Goal: Task Accomplishment & Management: Complete application form

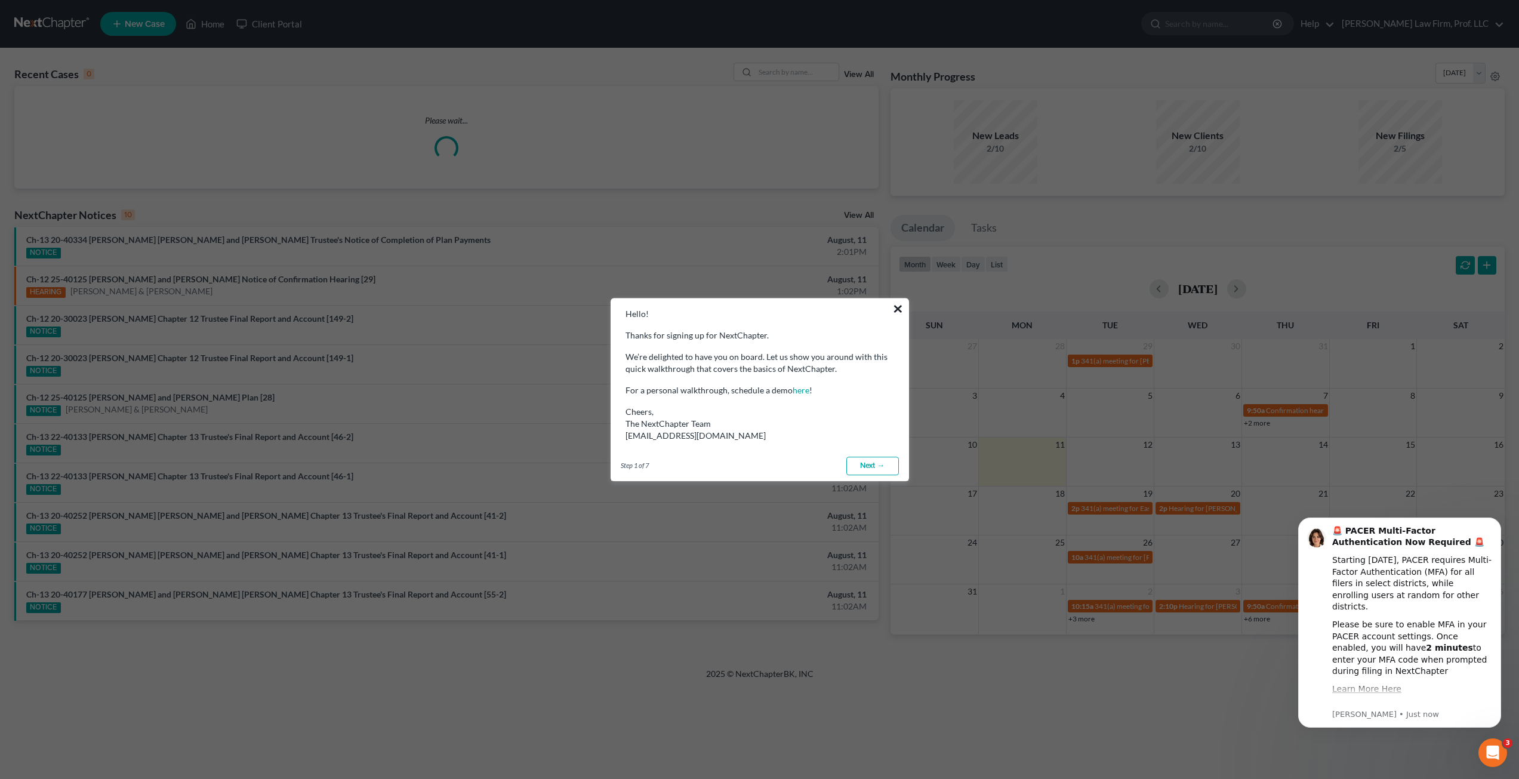
click at [900, 309] on button "×" at bounding box center [897, 308] width 11 height 19
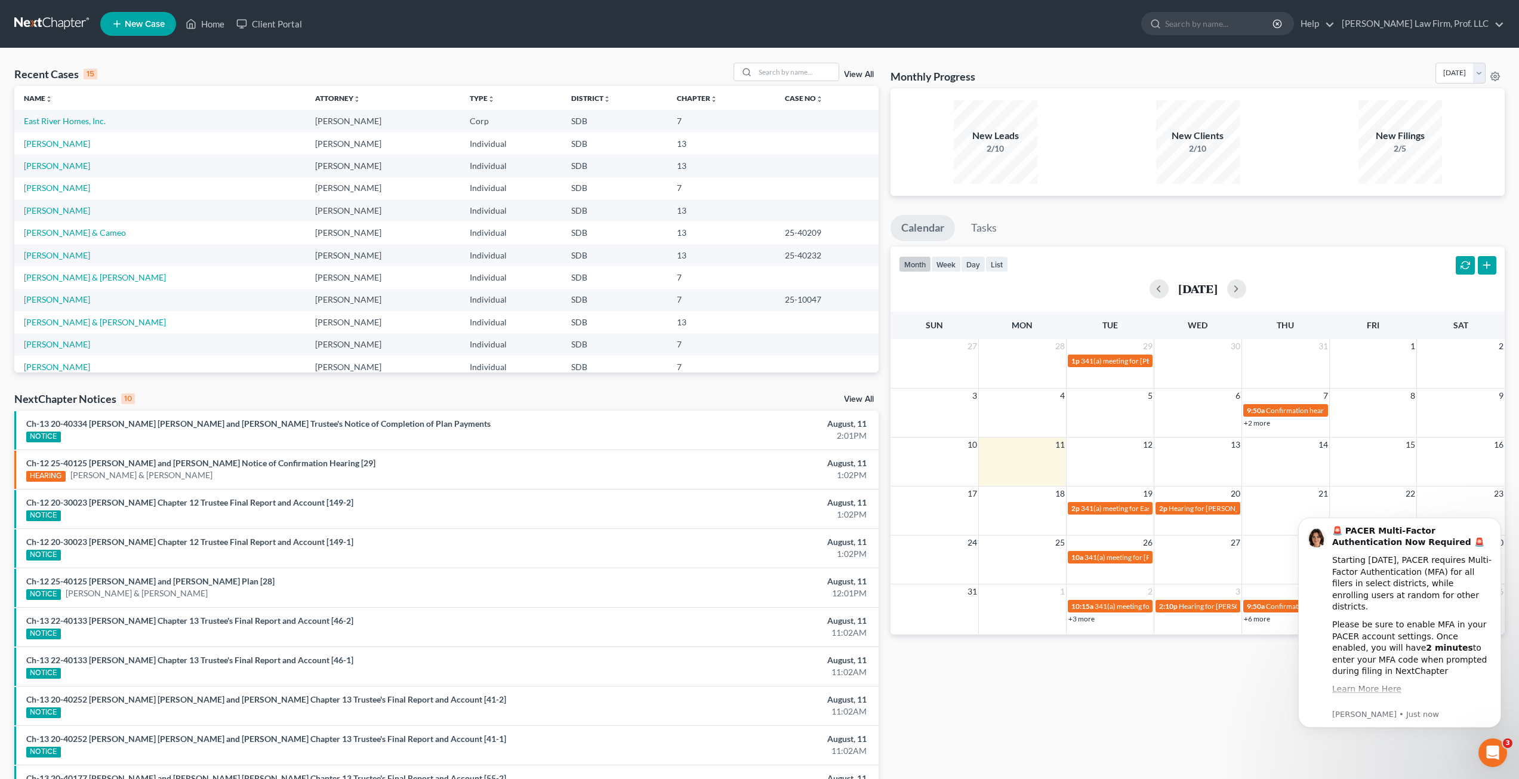
click at [1202, 703] on div "Monthly Progress Bankruptcy Bankruptcy [DATE] [DATE] [DATE] [DATE] [DATE] [DATE…" at bounding box center [1197, 443] width 626 height 760
click at [1495, 754] on icon "Open Intercom Messenger" at bounding box center [1493, 753] width 20 height 20
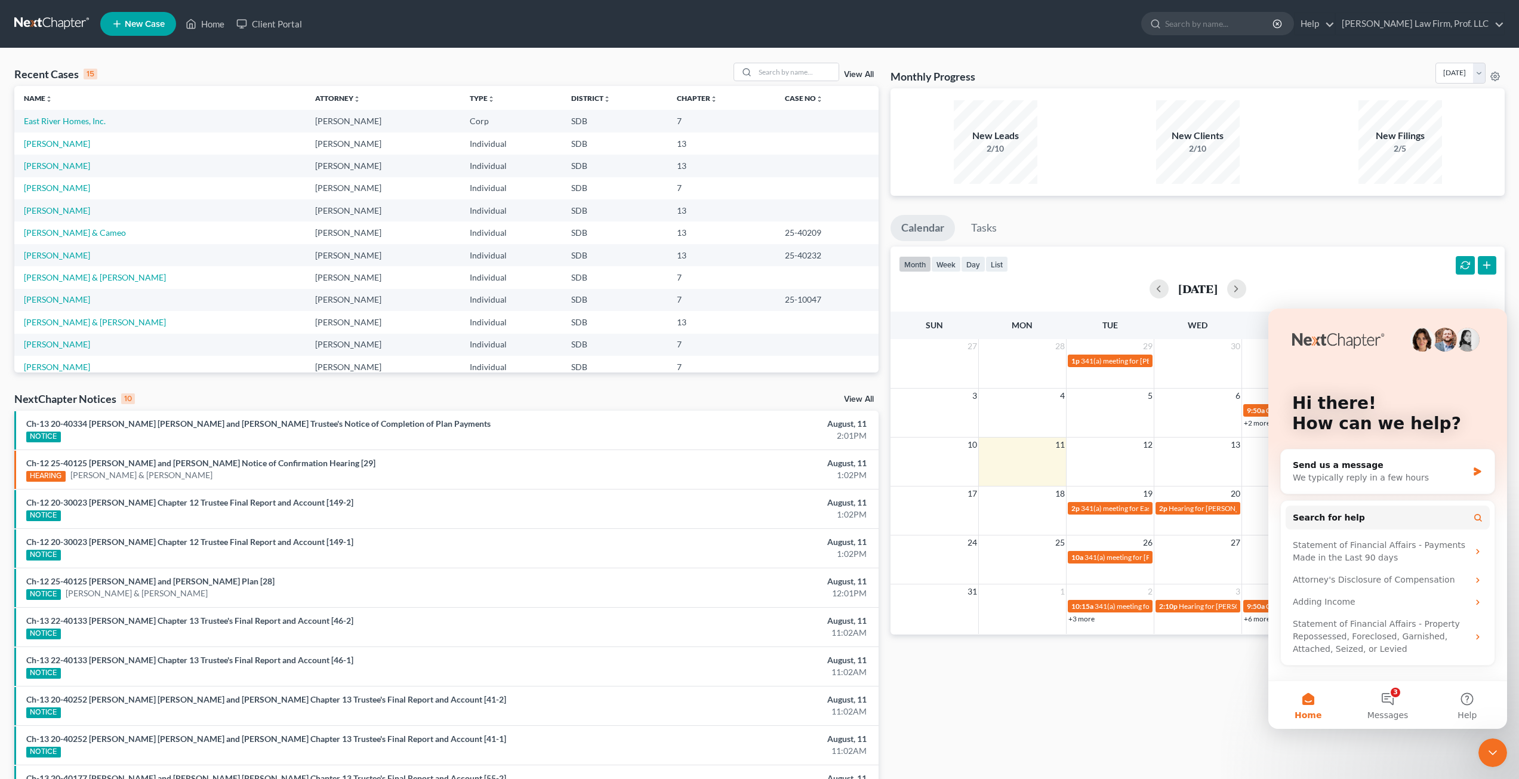
click at [1210, 727] on div "Monthly Progress Bankruptcy Bankruptcy [DATE] [DATE] [DATE] [DATE] [DATE] [DATE…" at bounding box center [1197, 443] width 626 height 760
click at [1155, 687] on div "Monthly Progress Bankruptcy Bankruptcy [DATE] [DATE] [DATE] [DATE] [DATE] [DATE…" at bounding box center [1197, 443] width 626 height 760
drag, startPoint x: 676, startPoint y: 549, endPoint x: 668, endPoint y: 556, distance: 10.1
click at [672, 551] on div "1:02PM" at bounding box center [730, 554] width 272 height 12
click at [1387, 673] on div "Hi there! How can we help? Send us a message We typically reply in a few hours …" at bounding box center [1387, 495] width 239 height 372
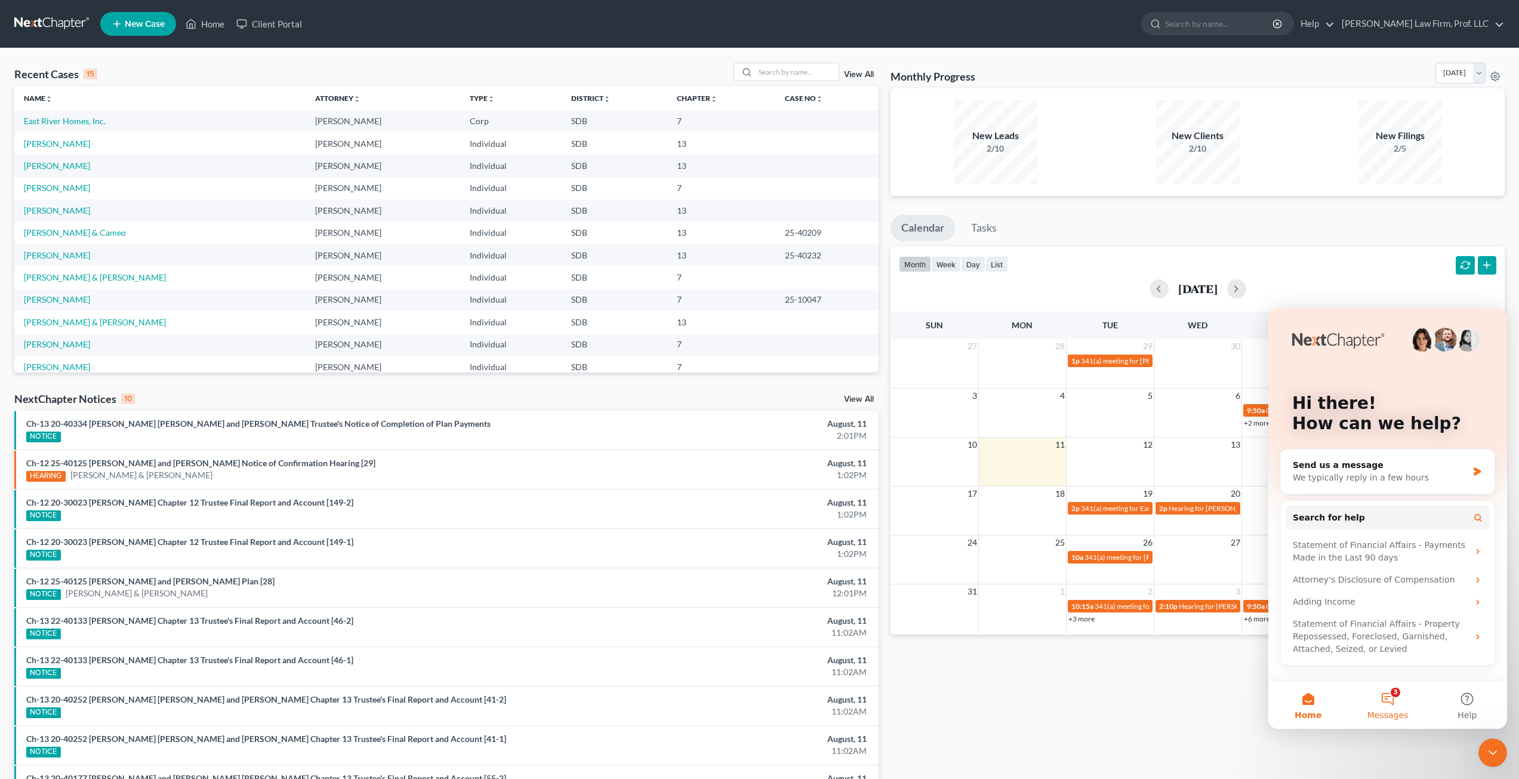
click at [1389, 687] on button "3 Messages" at bounding box center [1386, 705] width 79 height 48
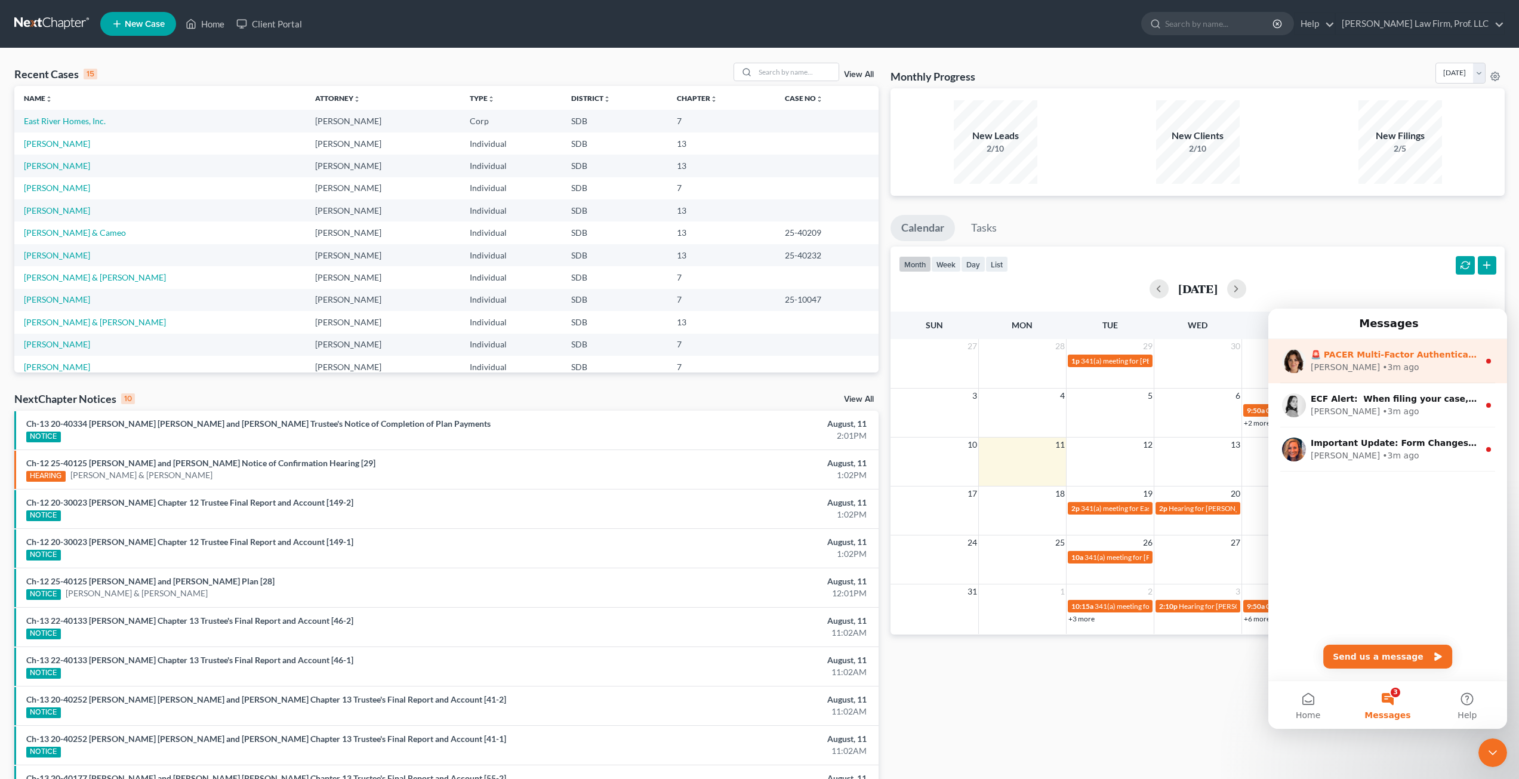
click at [1424, 368] on div "[PERSON_NAME] • 3m ago" at bounding box center [1394, 367] width 168 height 13
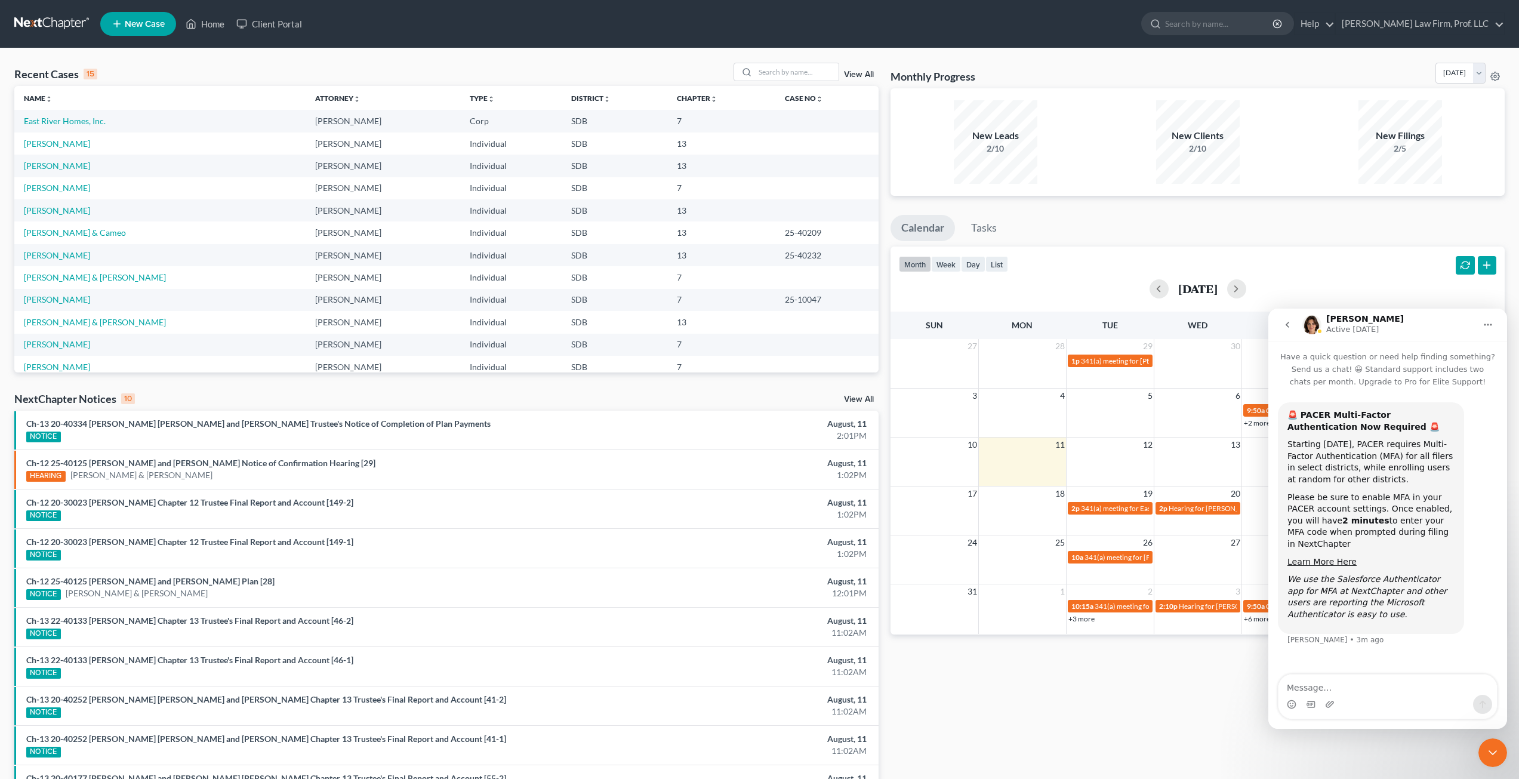
click at [1146, 711] on div "Monthly Progress Bankruptcy Bankruptcy [DATE] [DATE] [DATE] [DATE] [DATE] [DATE…" at bounding box center [1197, 443] width 626 height 760
click at [1024, 692] on div "Monthly Progress Bankruptcy Bankruptcy [DATE] [DATE] [DATE] [DATE] [DATE] [DATE…" at bounding box center [1197, 443] width 626 height 760
click at [1424, 326] on div "[PERSON_NAME] Active [DATE]" at bounding box center [1388, 324] width 173 height 21
click at [1484, 748] on div "Close Intercom Messenger" at bounding box center [1492, 752] width 29 height 29
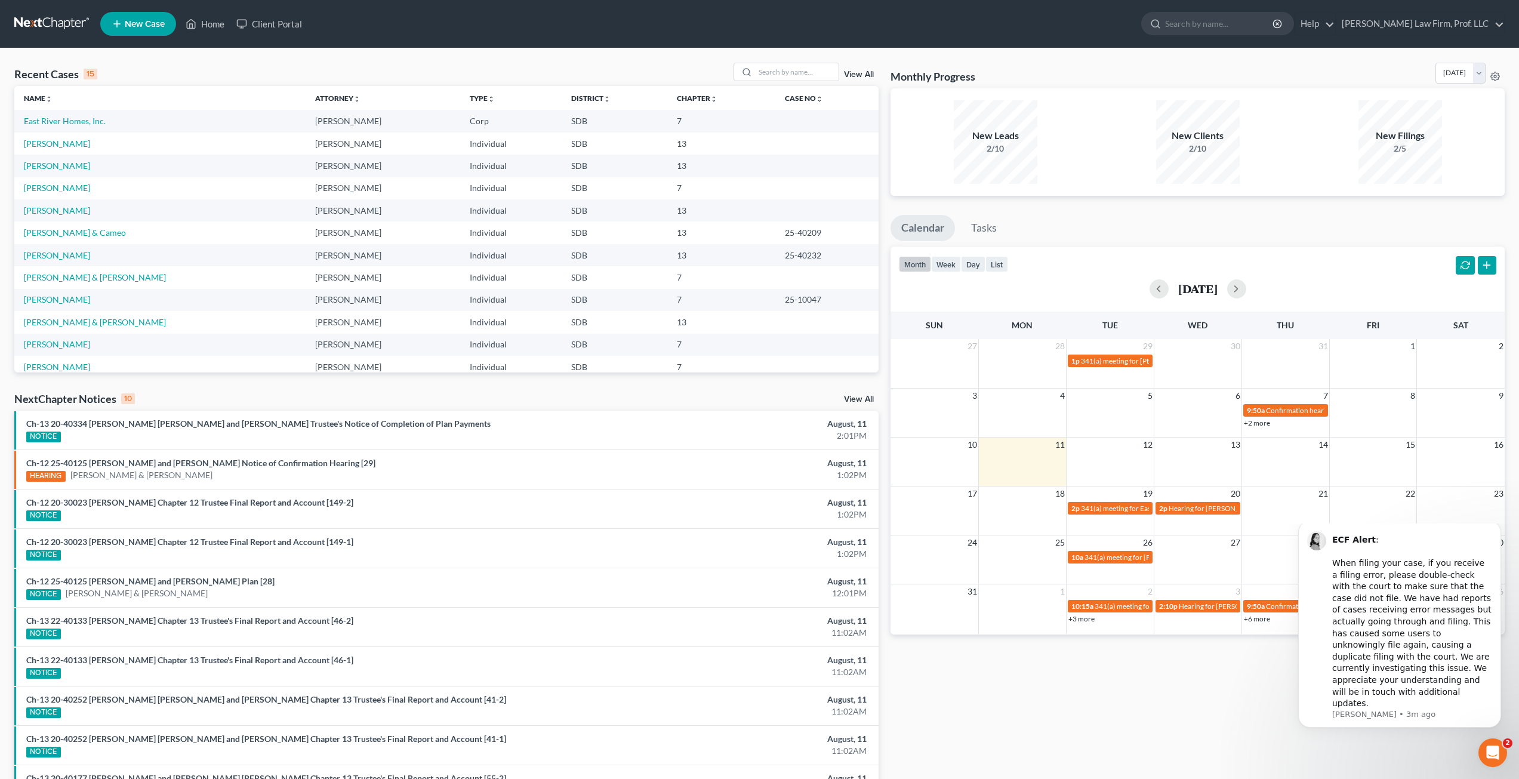
click at [1488, 757] on icon "Open Intercom Messenger" at bounding box center [1493, 753] width 20 height 20
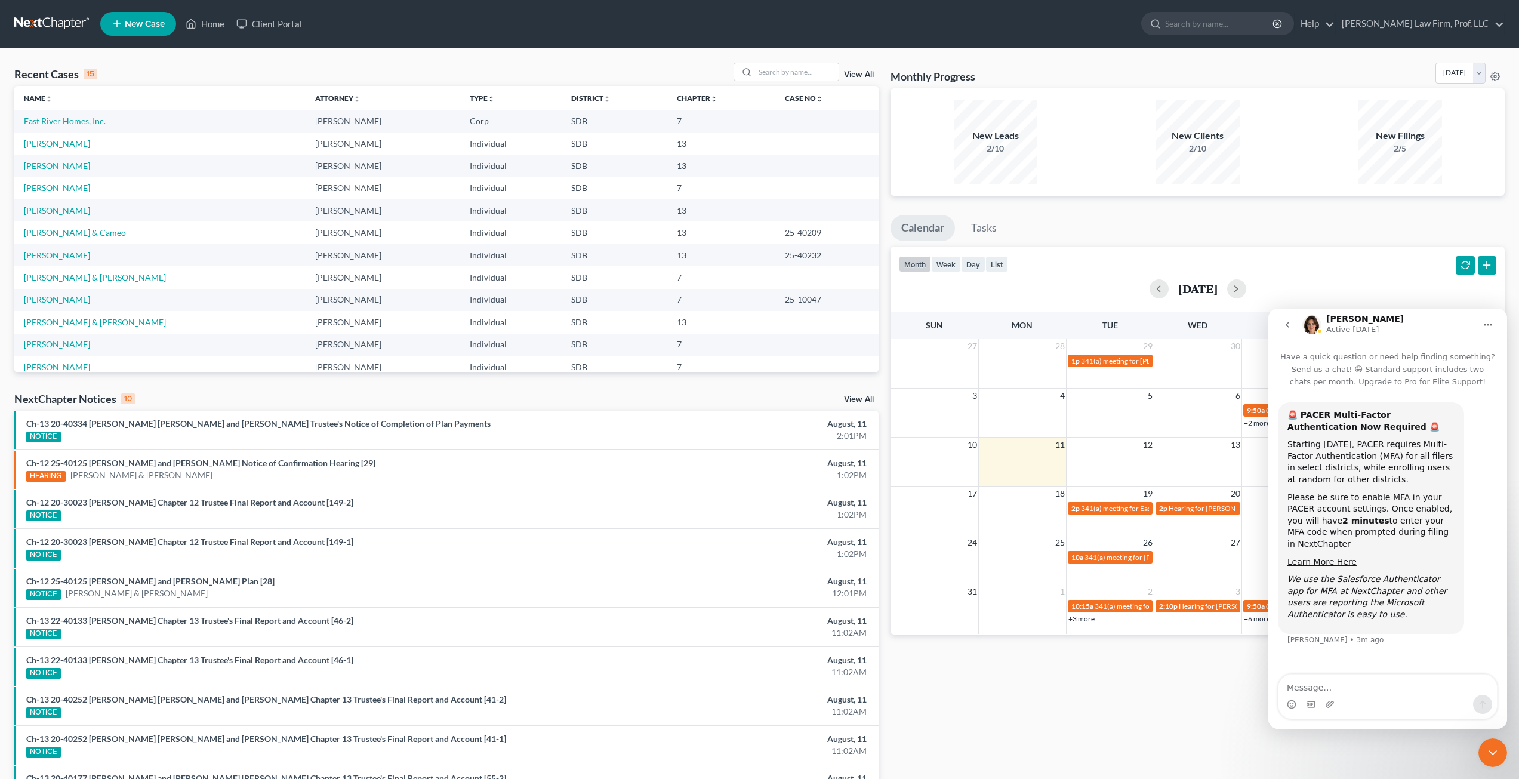
click at [1479, 754] on div "Close Intercom Messenger" at bounding box center [1492, 752] width 29 height 29
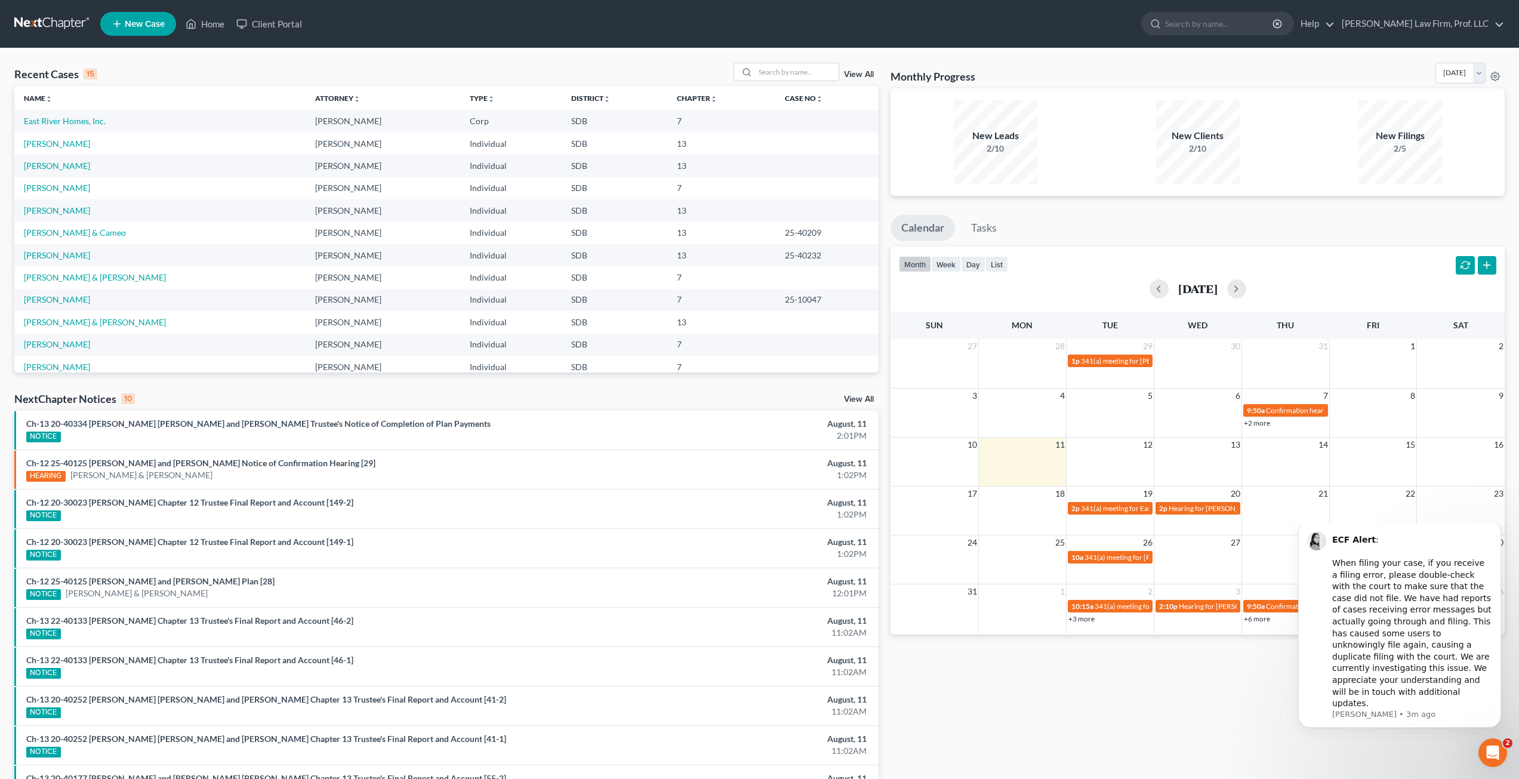
click at [1094, 713] on div "Monthly Progress Bankruptcy Bankruptcy [DATE] [DATE] [DATE] [DATE] [DATE] [DATE…" at bounding box center [1197, 443] width 626 height 760
click at [1497, 532] on button "Dismiss notification" at bounding box center [1497, 524] width 16 height 16
click at [1498, 522] on icon "Dismiss notification" at bounding box center [1497, 520] width 7 height 7
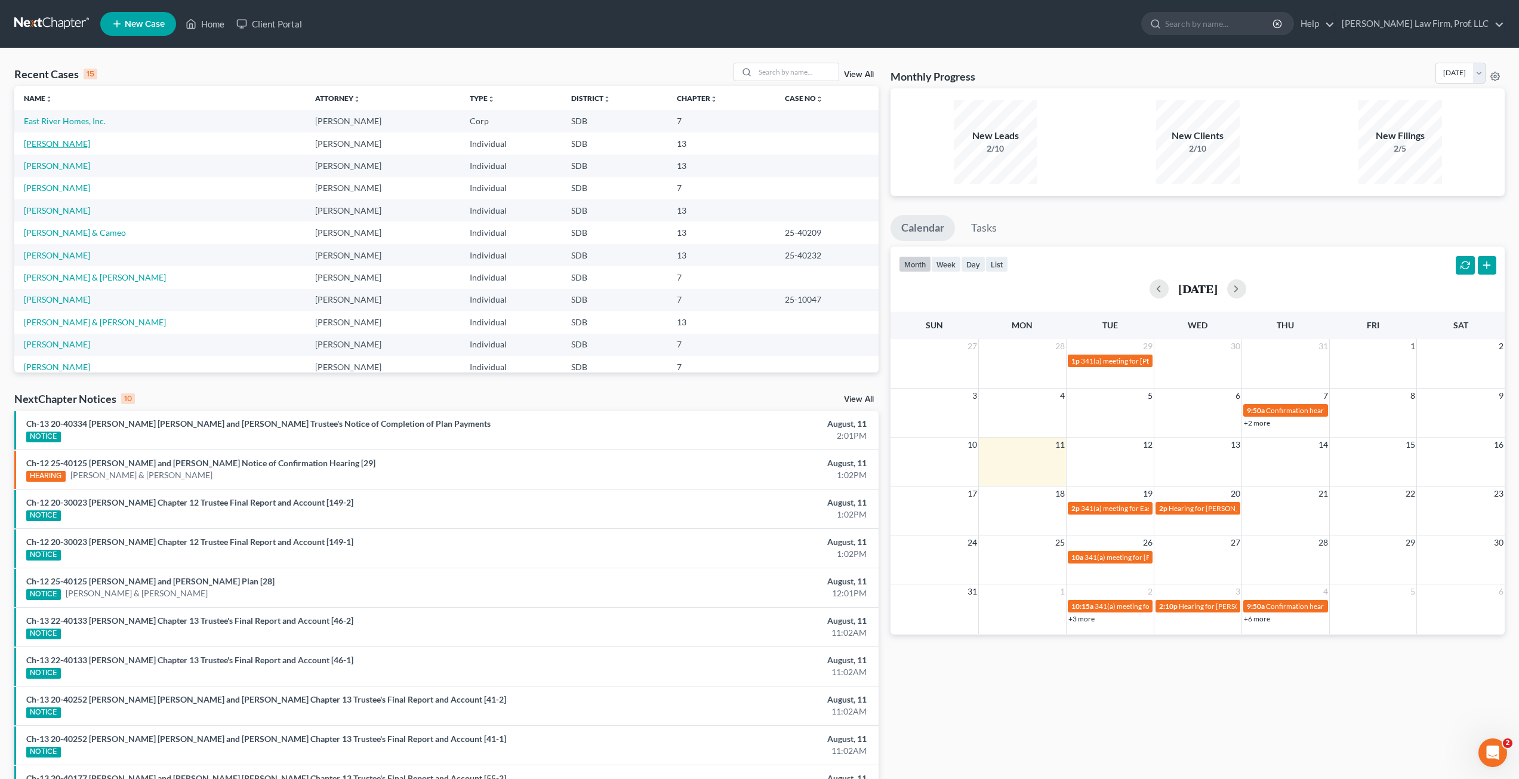
click at [90, 146] on link "[PERSON_NAME]" at bounding box center [57, 143] width 66 height 10
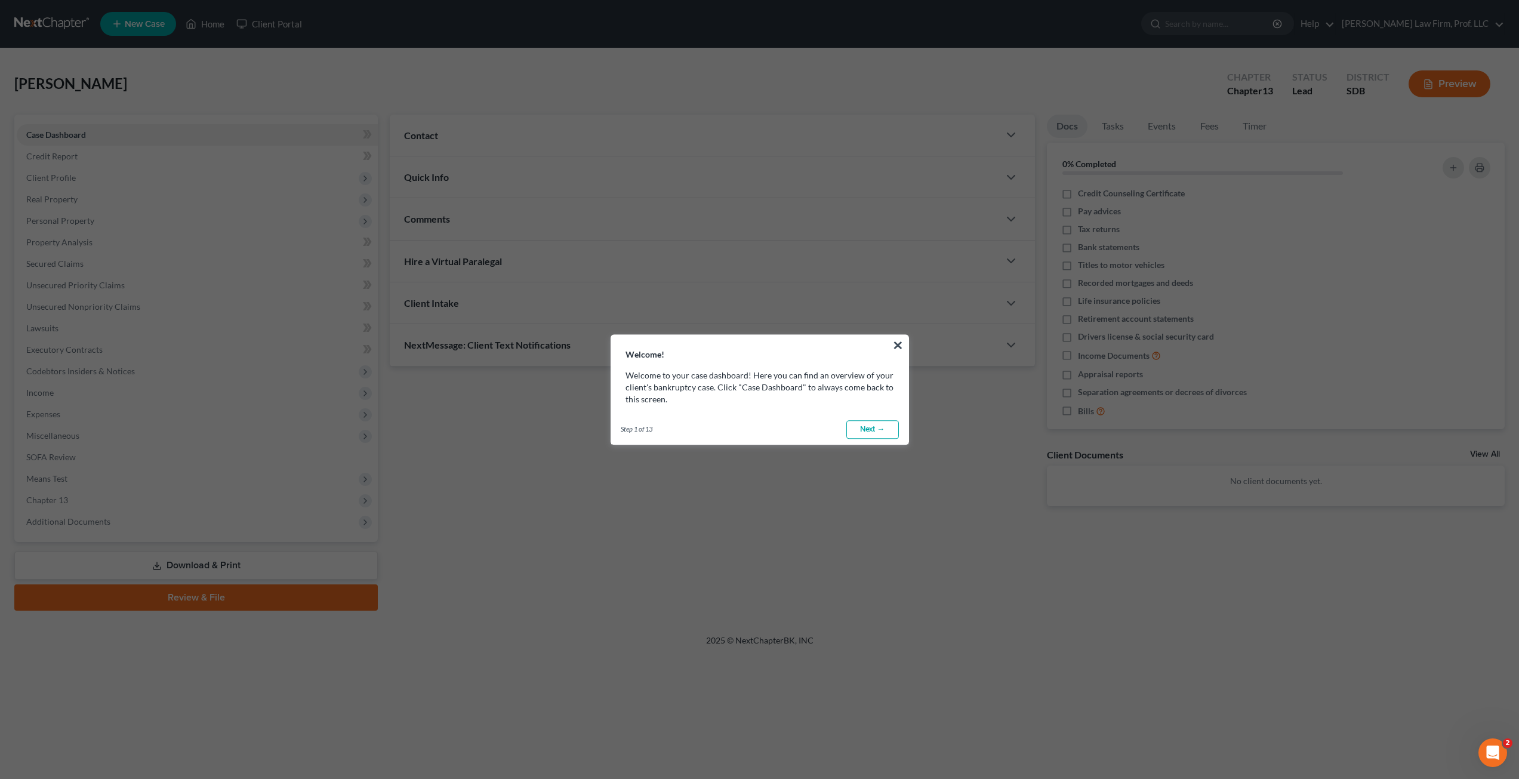
click at [855, 422] on link "Next →" at bounding box center [872, 429] width 53 height 19
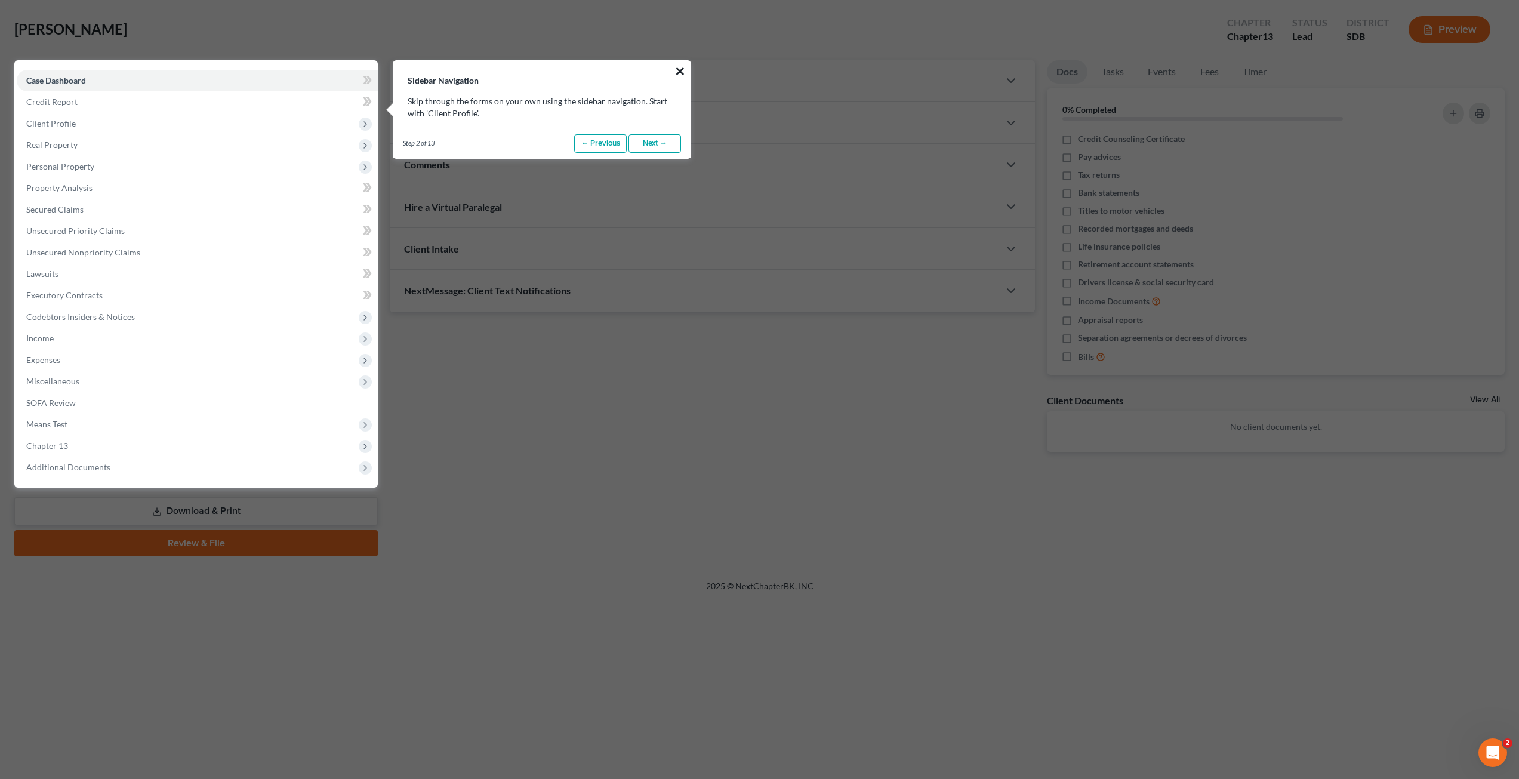
click at [677, 71] on button "×" at bounding box center [679, 70] width 11 height 19
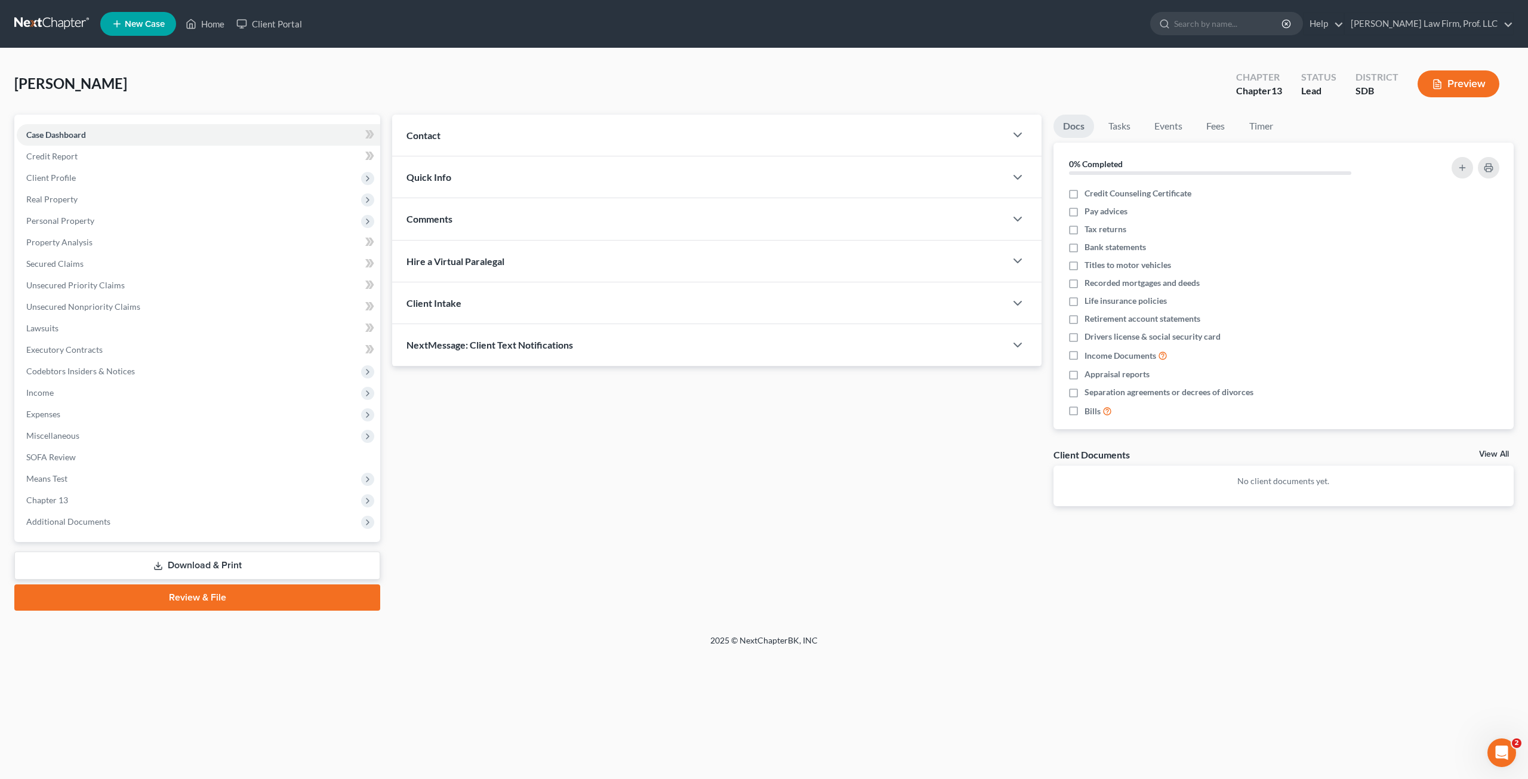
click at [609, 588] on div "Updates & News × Contact New Contact Quick Info Status Discharged Discharged & …" at bounding box center [952, 363] width 1133 height 496
click at [40, 298] on link "Unsecured Nonpriority Claims" at bounding box center [198, 306] width 363 height 21
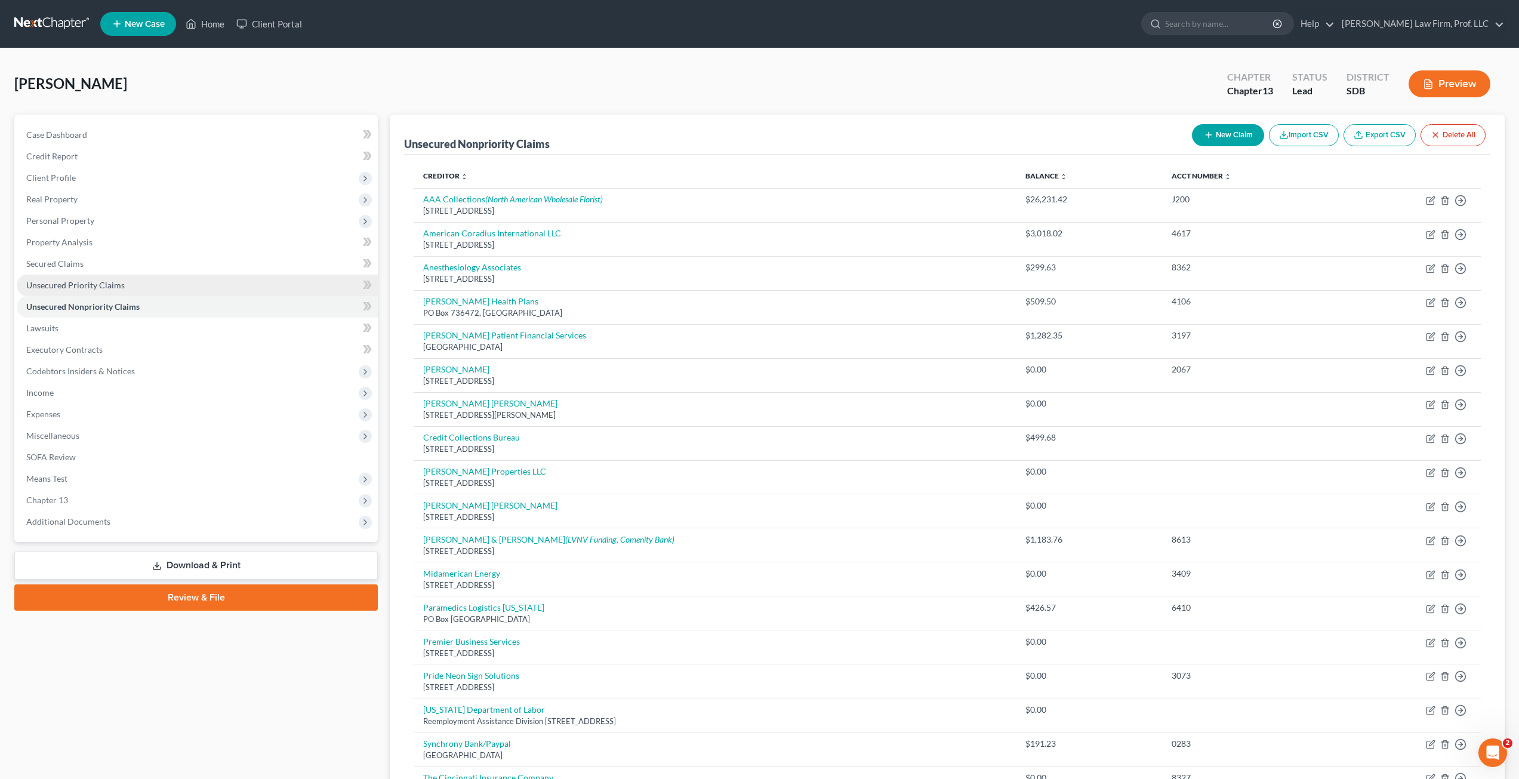
click at [102, 281] on span "Unsecured Priority Claims" at bounding box center [75, 285] width 98 height 10
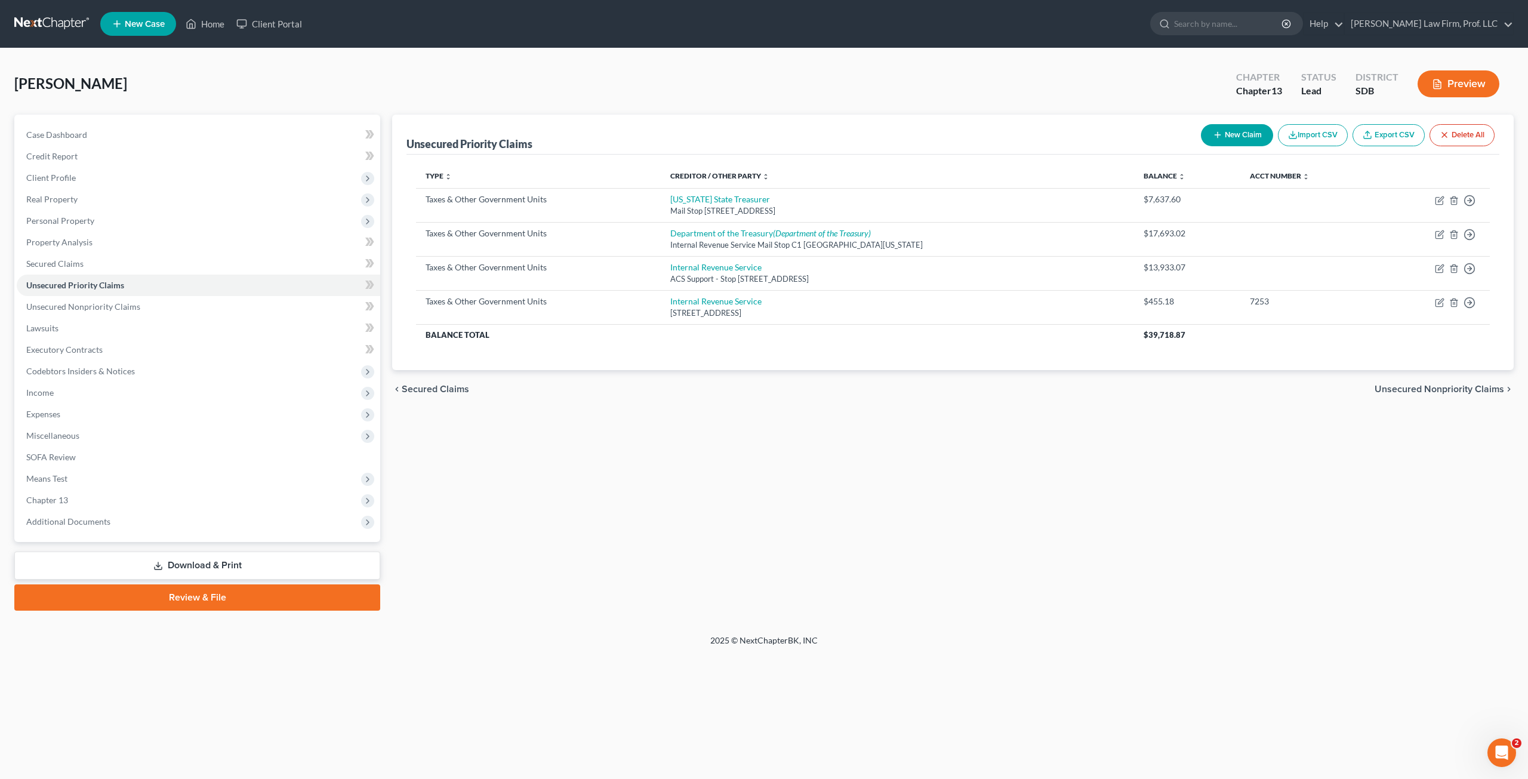
click at [767, 500] on div "Unsecured Priority Claims New Claim Import CSV Export CSV Delete All Type expan…" at bounding box center [952, 363] width 1133 height 496
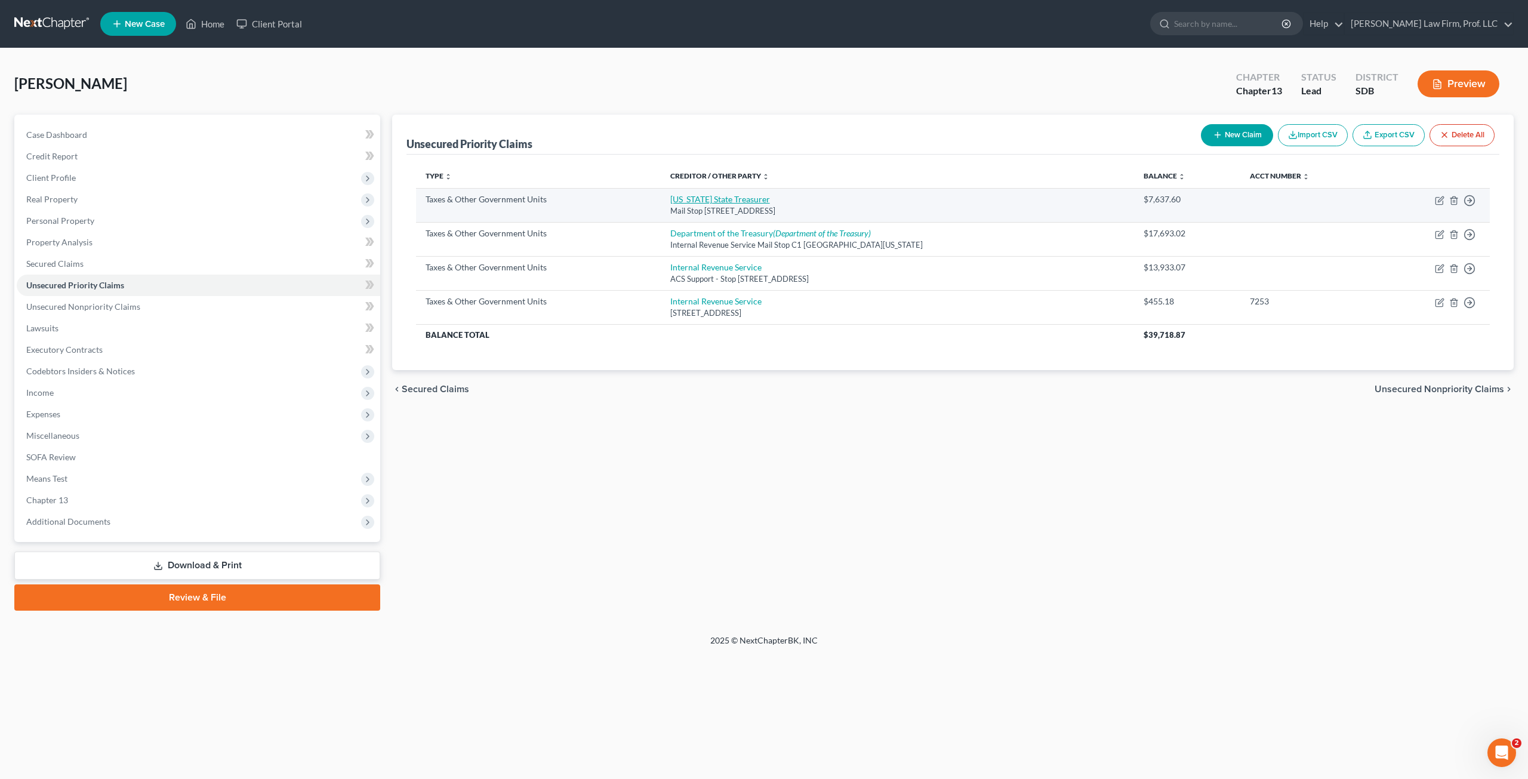
click at [750, 202] on link "South Dakota State Treasurer" at bounding box center [720, 199] width 100 height 10
select select "2"
select select "43"
select select "0"
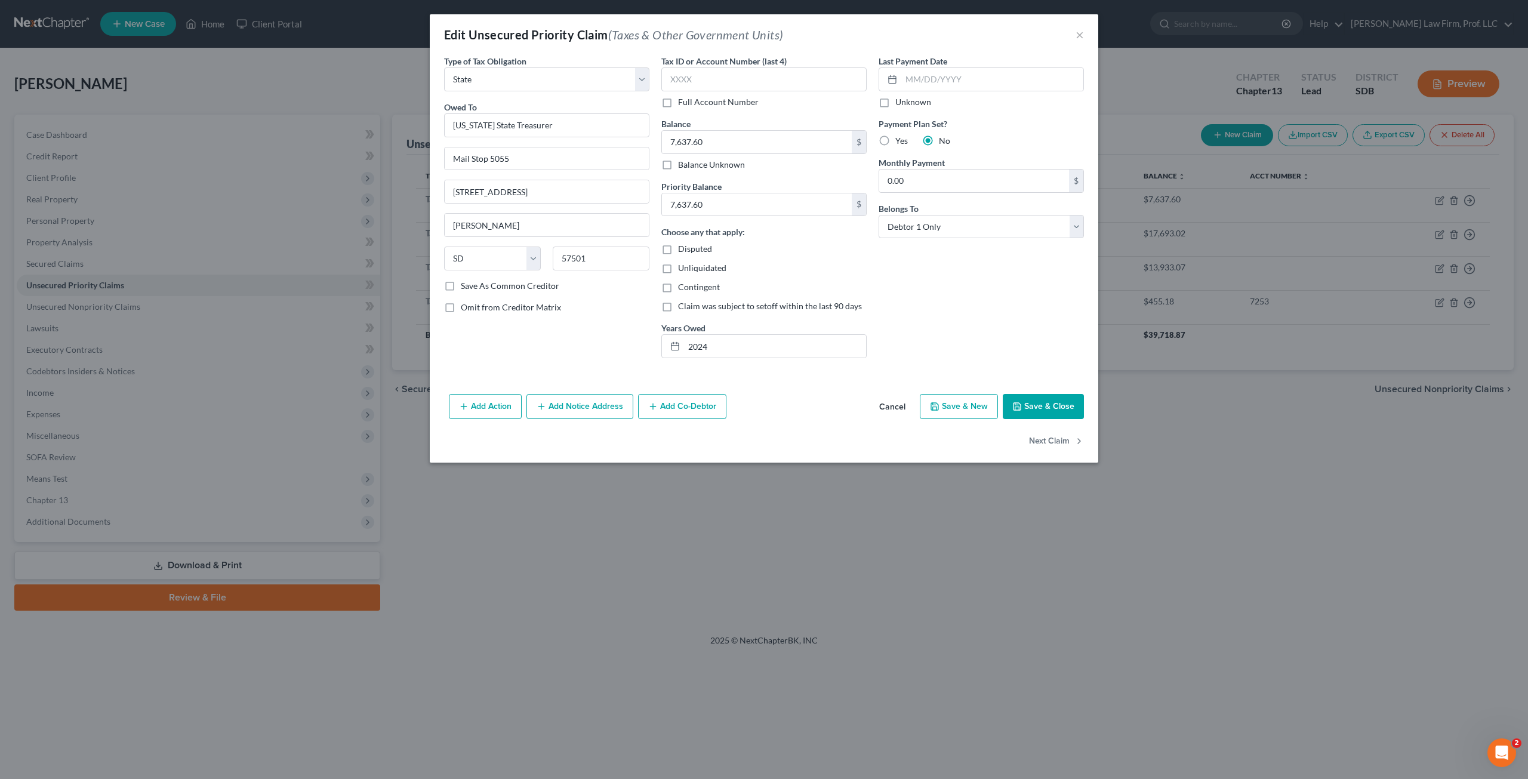
drag, startPoint x: 935, startPoint y: 277, endPoint x: 943, endPoint y: 270, distance: 10.2
click at [935, 277] on div "Last Payment Date Unknown Payment Plan Set? Yes No Monthly Payment 0.00 $ Belon…" at bounding box center [980, 211] width 217 height 313
click at [904, 289] on div "Last Payment Date Unknown Payment Plan Set? Yes No Monthly Payment 0.00 $ Belon…" at bounding box center [980, 211] width 217 height 313
click at [595, 359] on div "Type of Tax Obligation * Select Federal City State Franchise Tax Board Other Ow…" at bounding box center [546, 211] width 217 height 313
click at [803, 383] on div "Type of Tax Obligation * Select Federal City State Franchise Tax Board Other Ow…" at bounding box center [764, 222] width 668 height 334
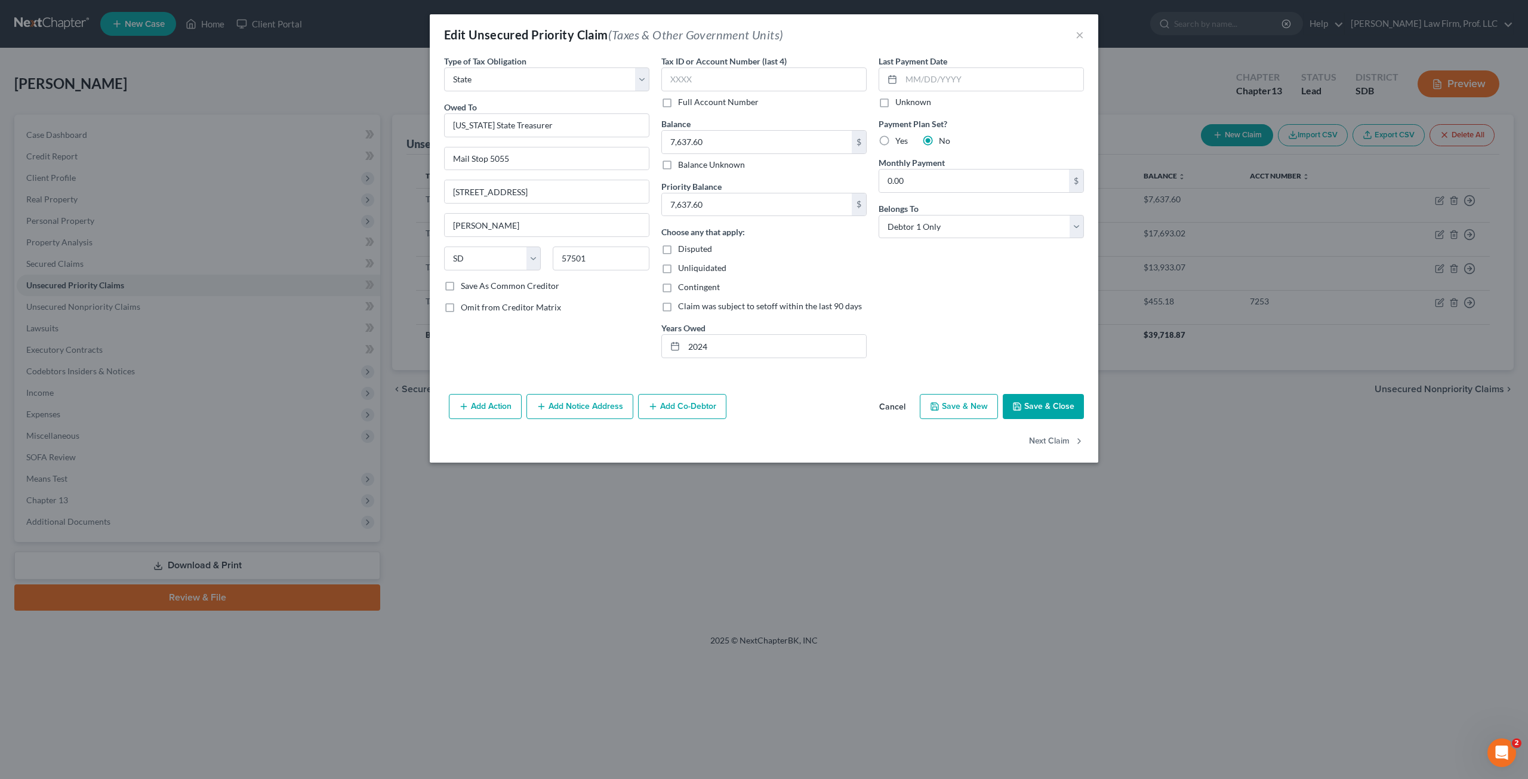
click at [937, 341] on div "Last Payment Date Unknown Payment Plan Set? Yes No Monthly Payment 0.00 $ Belon…" at bounding box center [980, 211] width 217 height 313
click at [937, 316] on div "Last Payment Date Unknown Payment Plan Set? Yes No Monthly Payment 0.00 $ Belon…" at bounding box center [980, 211] width 217 height 313
click at [683, 349] on div at bounding box center [673, 346] width 22 height 23
click at [687, 349] on input "2024" at bounding box center [775, 346] width 182 height 23
click at [1024, 397] on button "Save & Close" at bounding box center [1043, 406] width 81 height 25
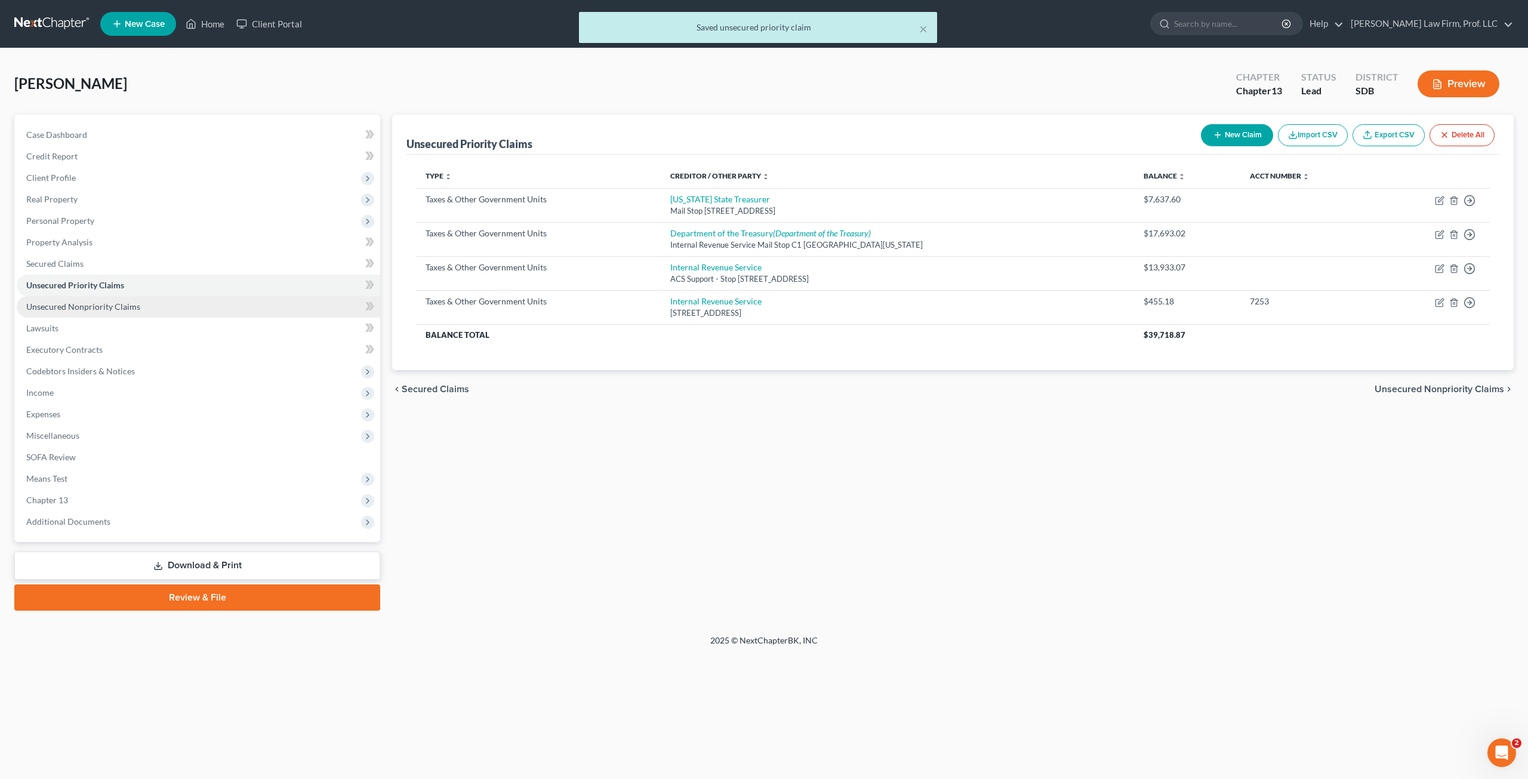
click at [84, 310] on span "Unsecured Nonpriority Claims" at bounding box center [83, 306] width 114 height 10
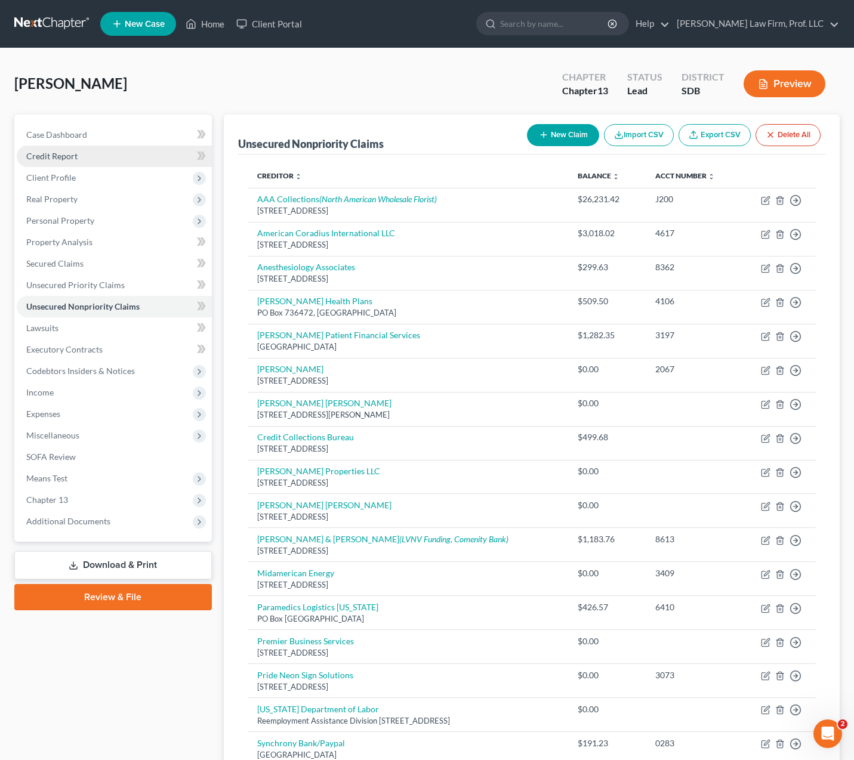
click at [57, 159] on span "Credit Report" at bounding box center [51, 156] width 51 height 10
click at [67, 180] on span "Client Profile" at bounding box center [51, 177] width 50 height 10
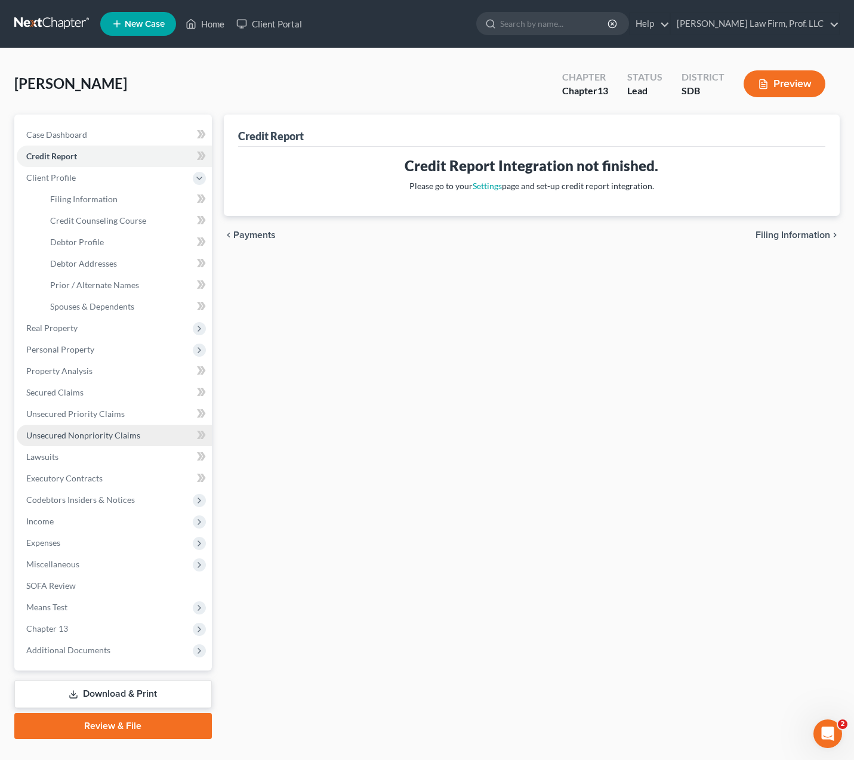
drag, startPoint x: 76, startPoint y: 439, endPoint x: 153, endPoint y: 438, distance: 77.6
click at [76, 438] on span "Unsecured Nonpriority Claims" at bounding box center [83, 435] width 114 height 10
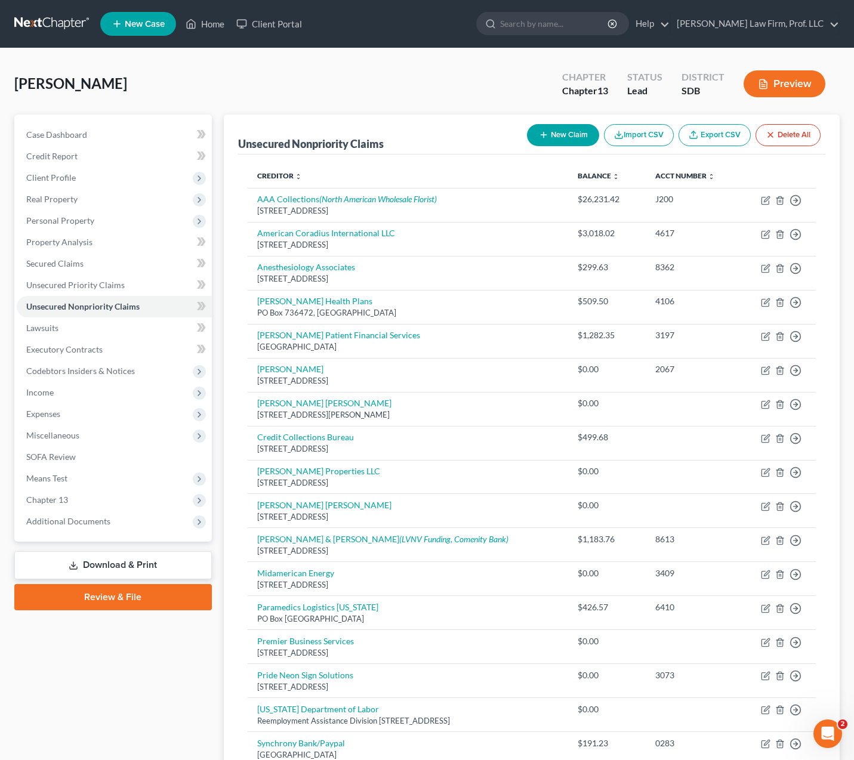
click at [783, 92] on button "Preview" at bounding box center [785, 83] width 82 height 27
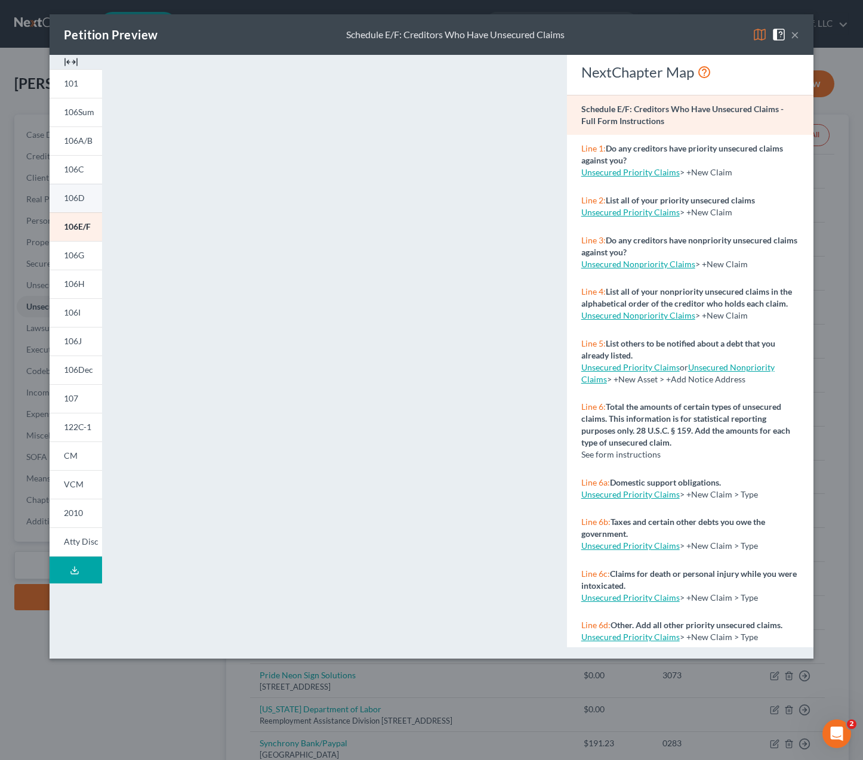
click at [77, 204] on link "106D" at bounding box center [76, 198] width 53 height 29
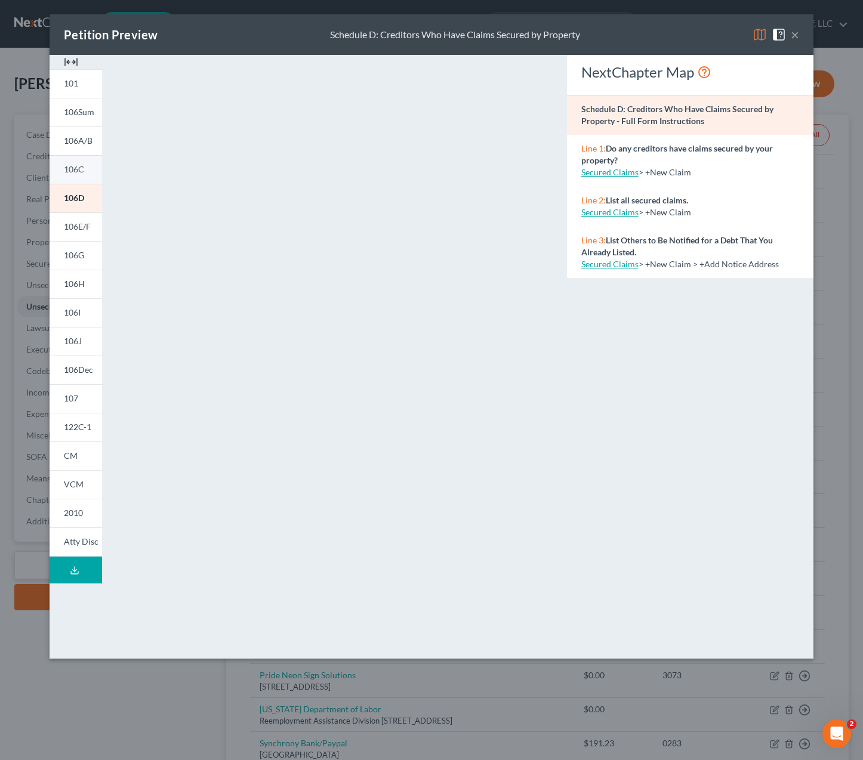
click at [82, 169] on span "106C" at bounding box center [74, 169] width 20 height 10
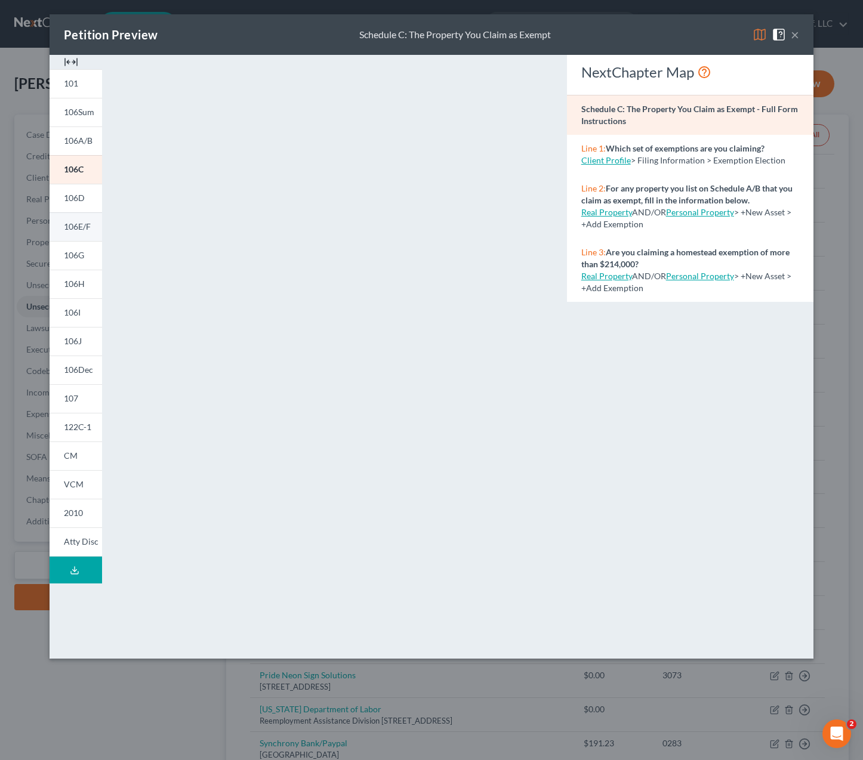
click at [73, 232] on link "106E/F" at bounding box center [76, 226] width 53 height 29
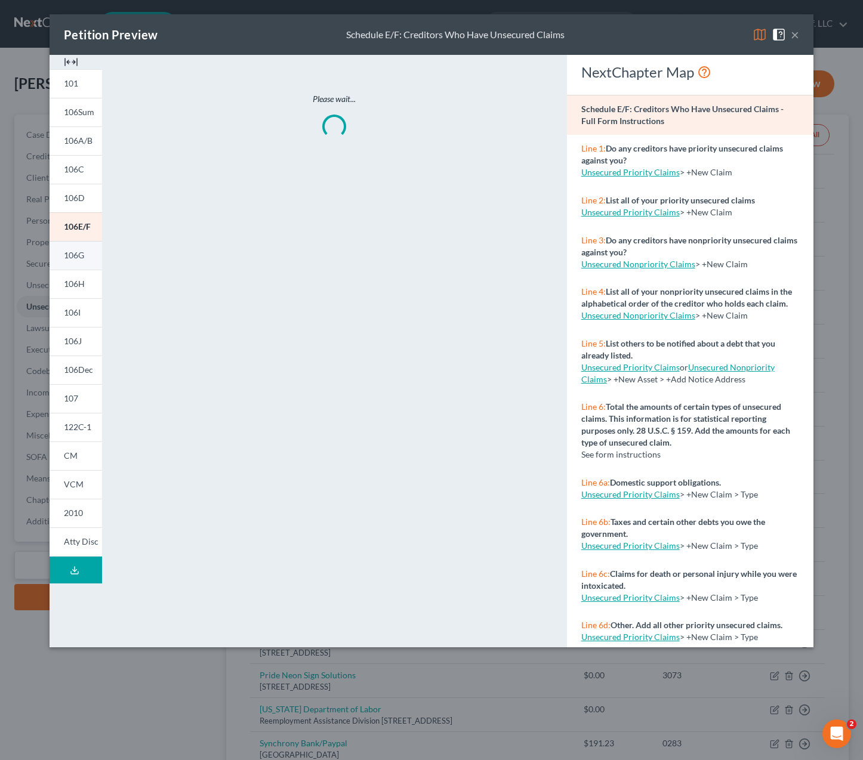
click at [85, 258] on link "106G" at bounding box center [76, 255] width 53 height 29
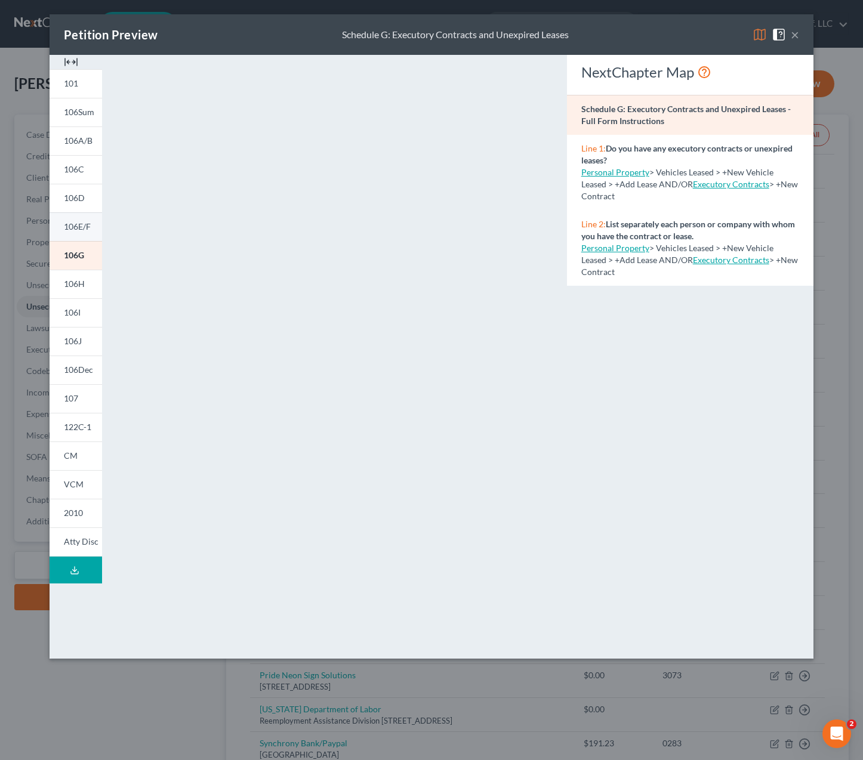
click at [79, 230] on span "106E/F" at bounding box center [77, 226] width 27 height 10
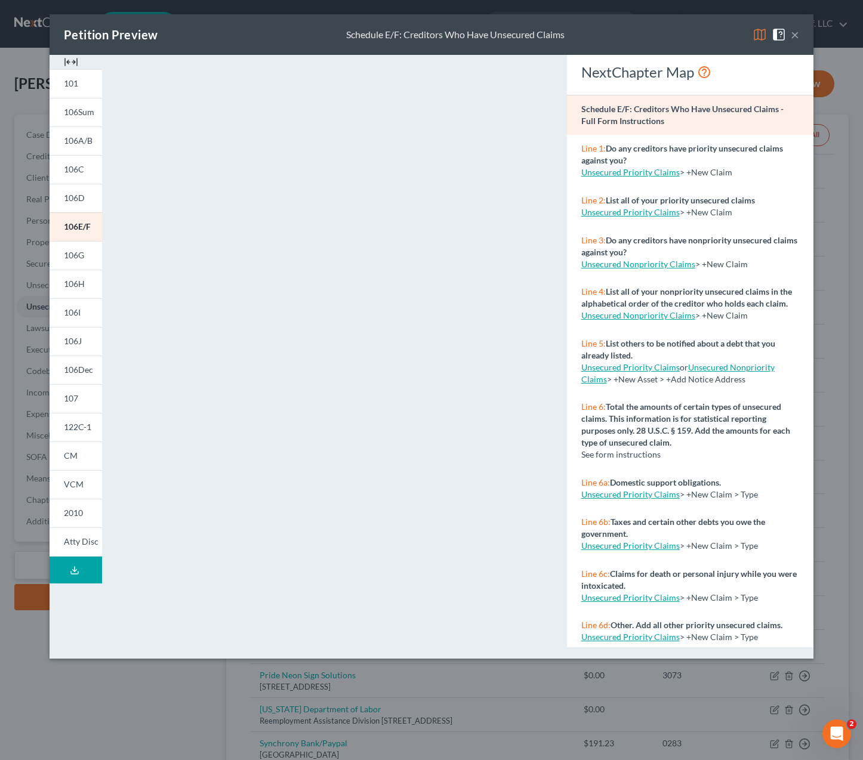
click at [76, 572] on icon at bounding box center [75, 571] width 10 height 10
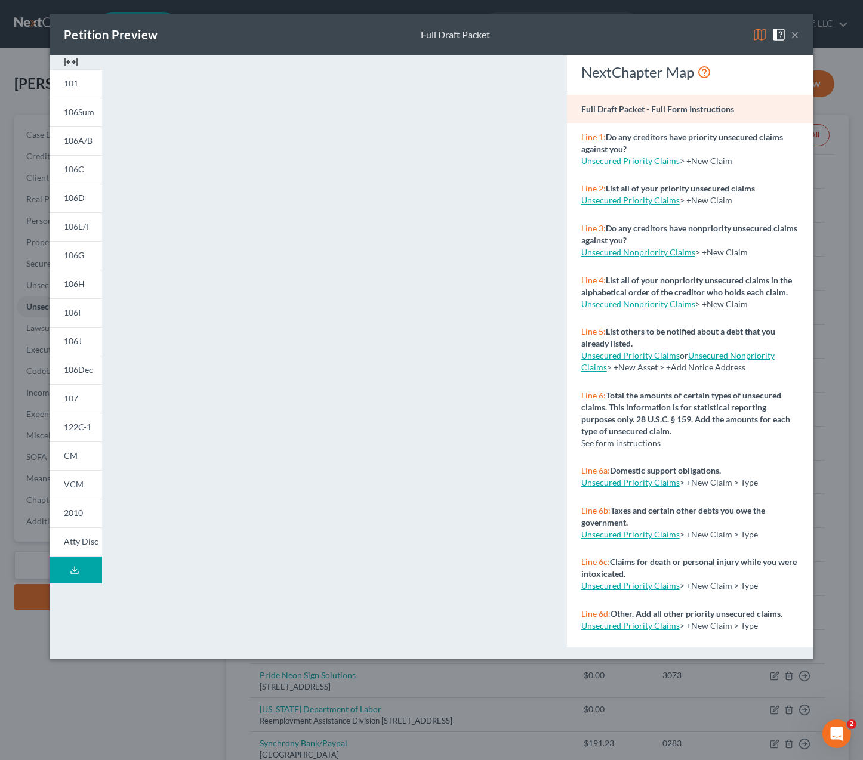
click at [342, 683] on div "Petition Preview Full Draft Packet × 101 106Sum 106A/B 106C 106D 106E/F 106G 10…" at bounding box center [431, 380] width 863 height 760
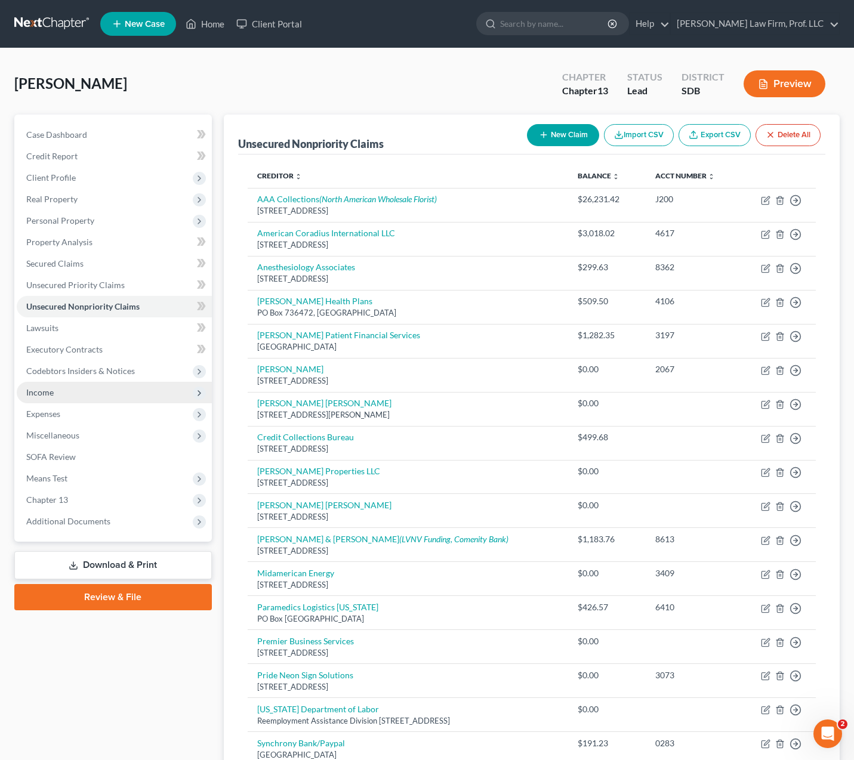
click at [70, 397] on span "Income" at bounding box center [114, 392] width 195 height 21
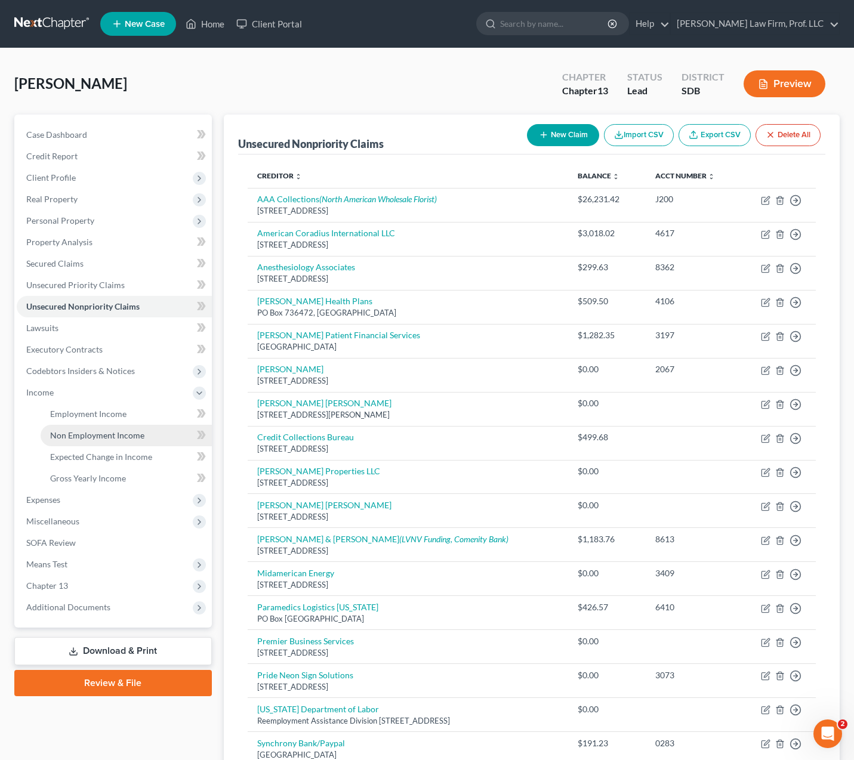
click at [71, 439] on span "Non Employment Income" at bounding box center [97, 435] width 94 height 10
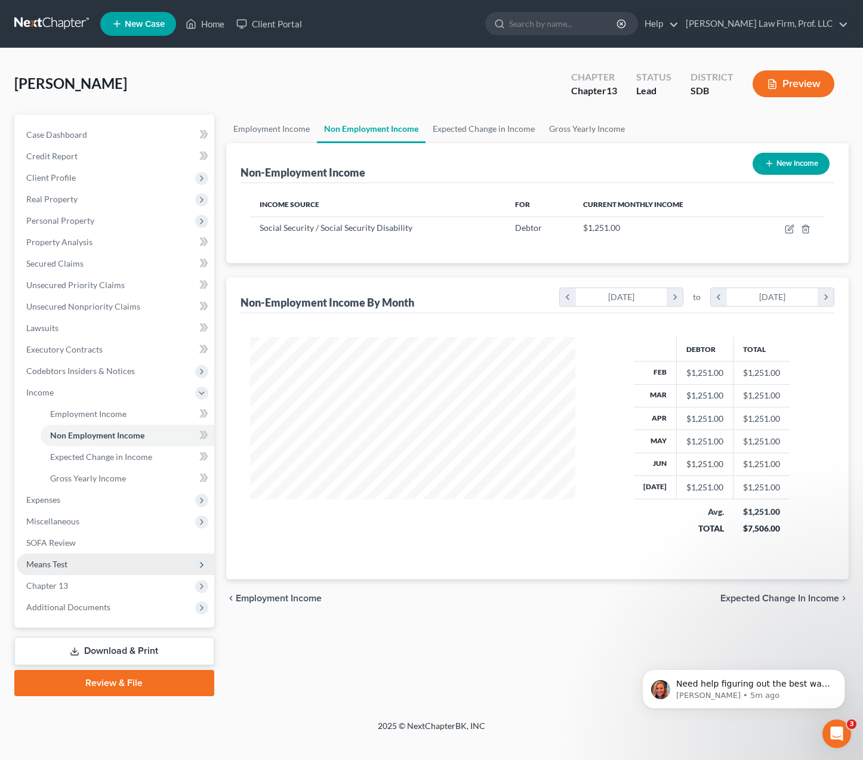
click at [63, 554] on span "Means Test" at bounding box center [116, 564] width 198 height 21
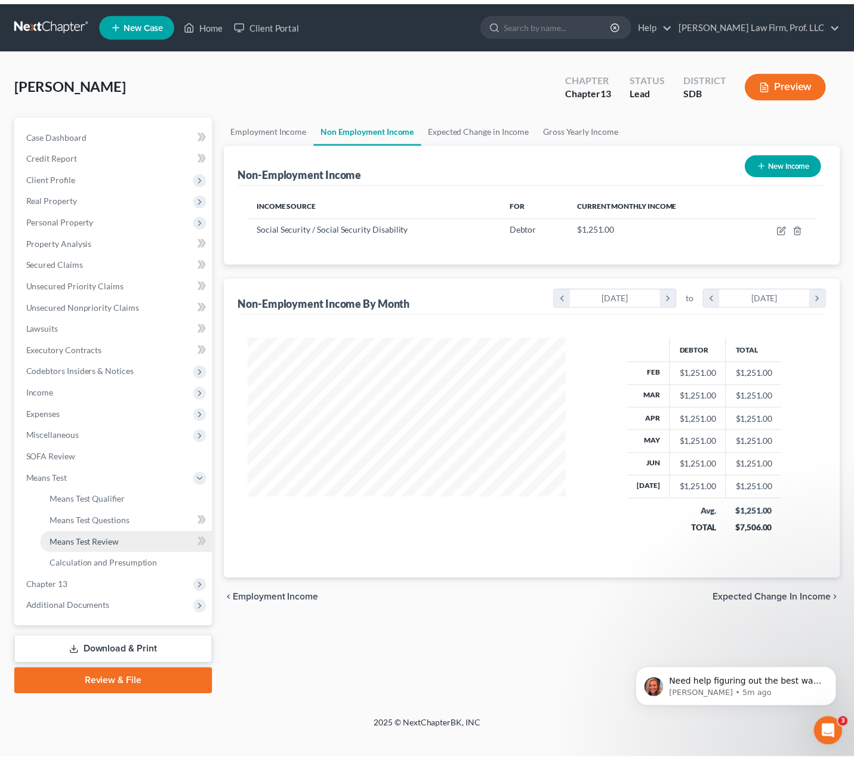
scroll to position [214, 350]
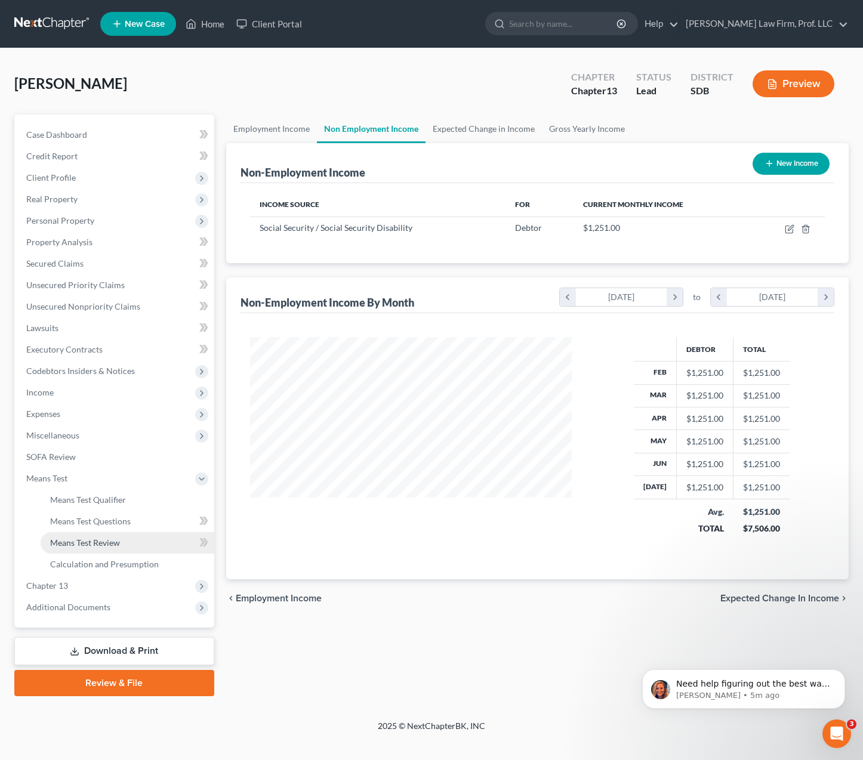
click at [70, 542] on span "Means Test Review" at bounding box center [85, 543] width 70 height 10
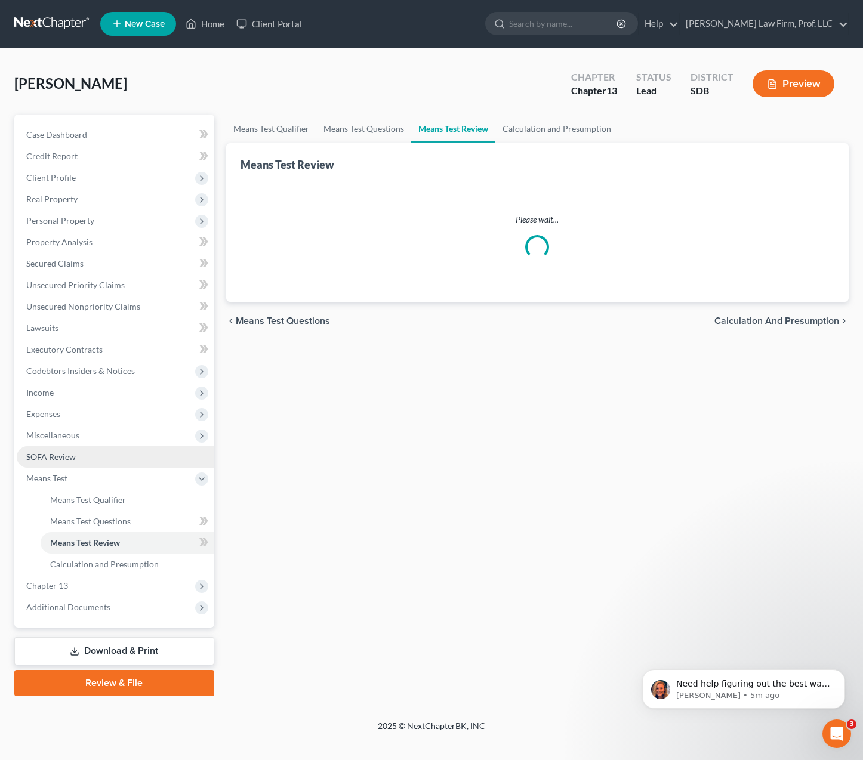
click at [84, 452] on link "SOFA Review" at bounding box center [116, 456] width 198 height 21
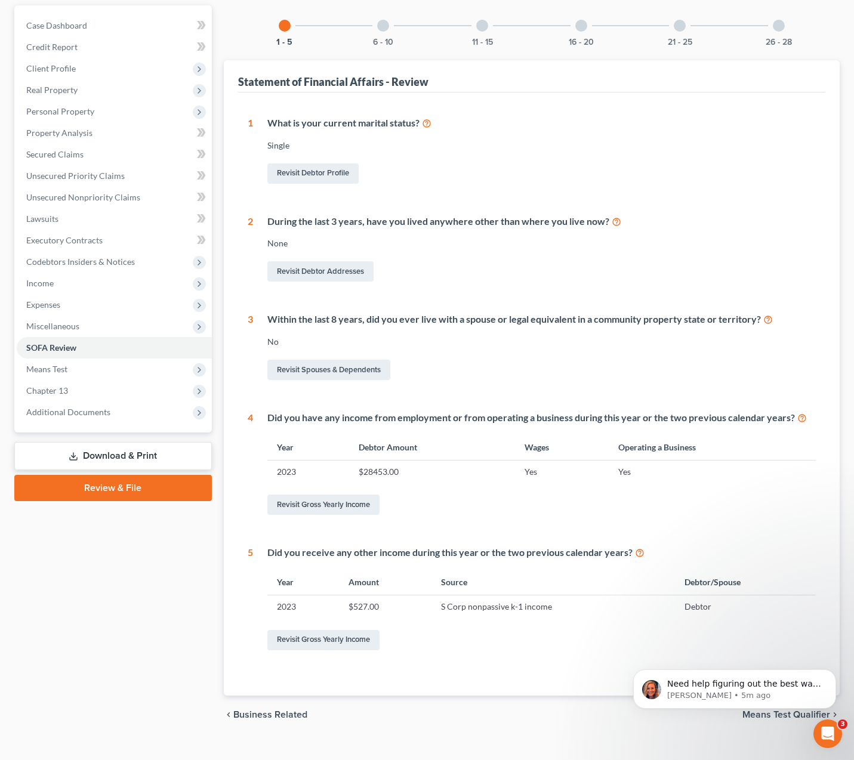
scroll to position [119, 0]
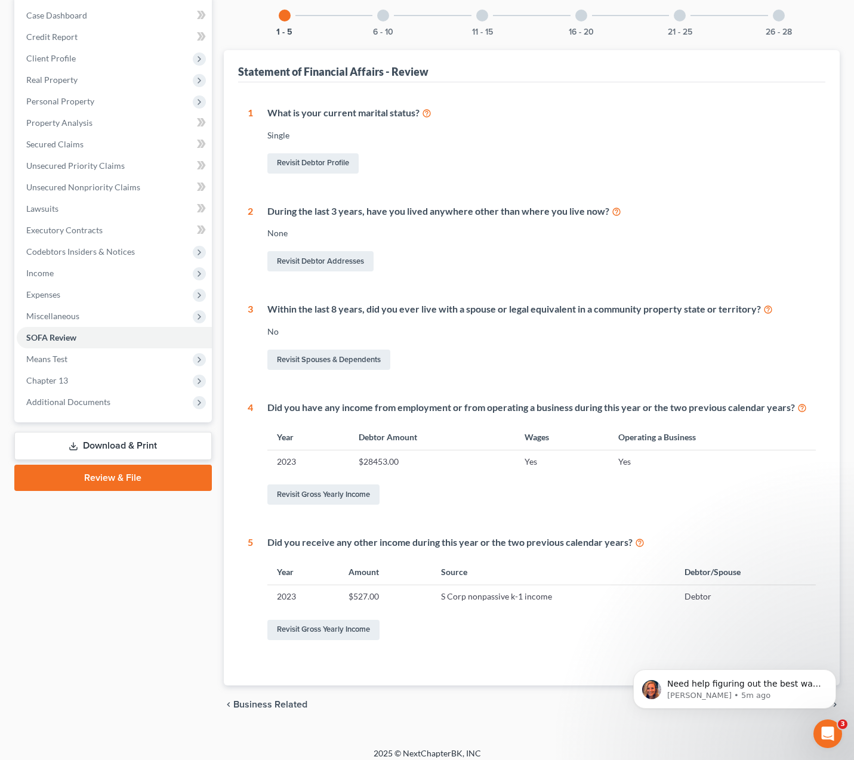
drag, startPoint x: 508, startPoint y: 482, endPoint x: 408, endPoint y: 507, distance: 102.9
click at [507, 483] on div "Did you have any income from employment or from operating a business during thi…" at bounding box center [534, 454] width 563 height 106
click at [384, 494] on div "Revisit Gross Yearly Income" at bounding box center [541, 494] width 548 height 25
click at [351, 496] on link "Revisit Gross Yearly Income" at bounding box center [323, 495] width 112 height 20
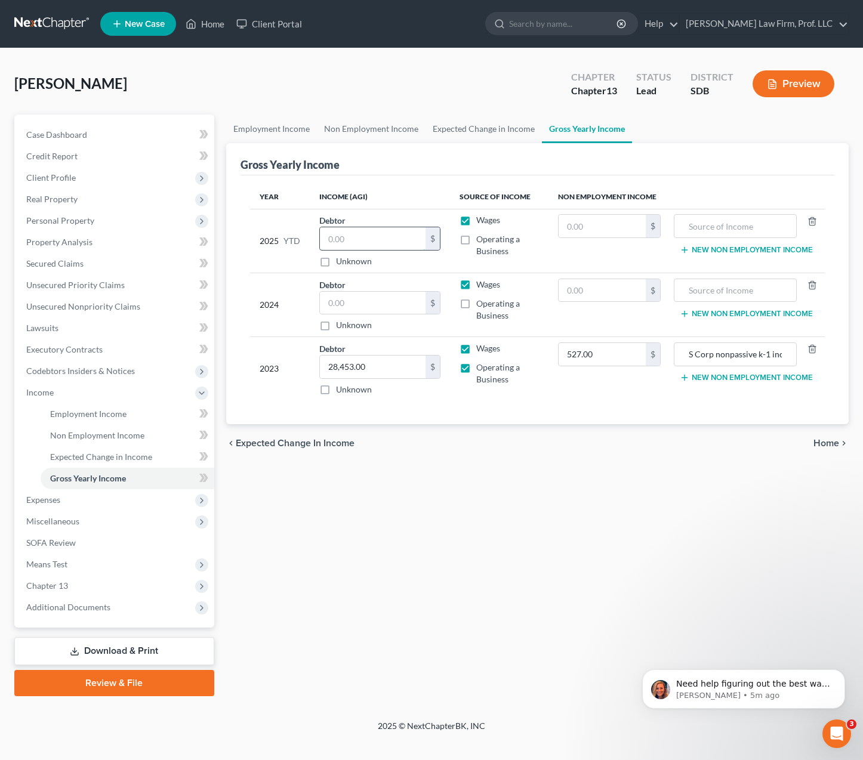
click at [374, 239] on input "text" at bounding box center [373, 238] width 106 height 23
click at [84, 302] on span "Unsecured Nonpriority Claims" at bounding box center [83, 306] width 114 height 10
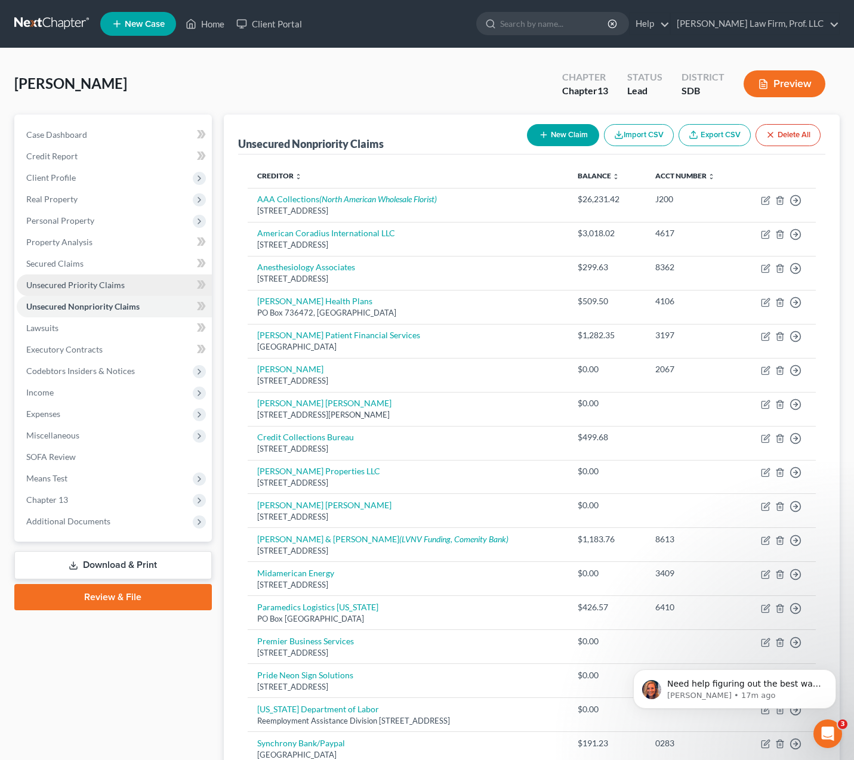
click at [116, 288] on span "Unsecured Priority Claims" at bounding box center [75, 285] width 98 height 10
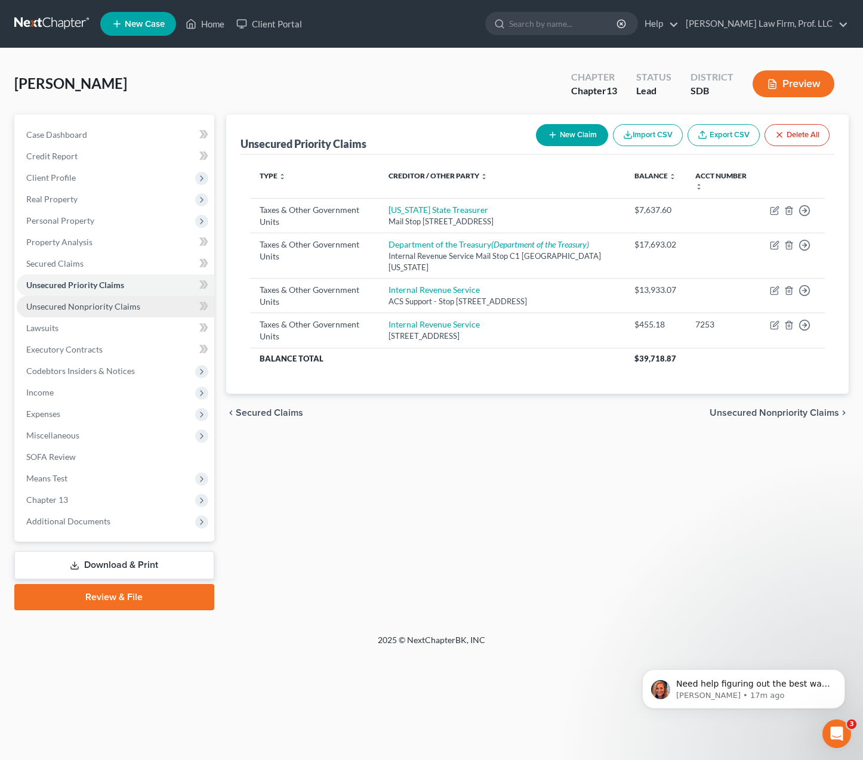
click at [110, 303] on span "Unsecured Nonpriority Claims" at bounding box center [83, 306] width 114 height 10
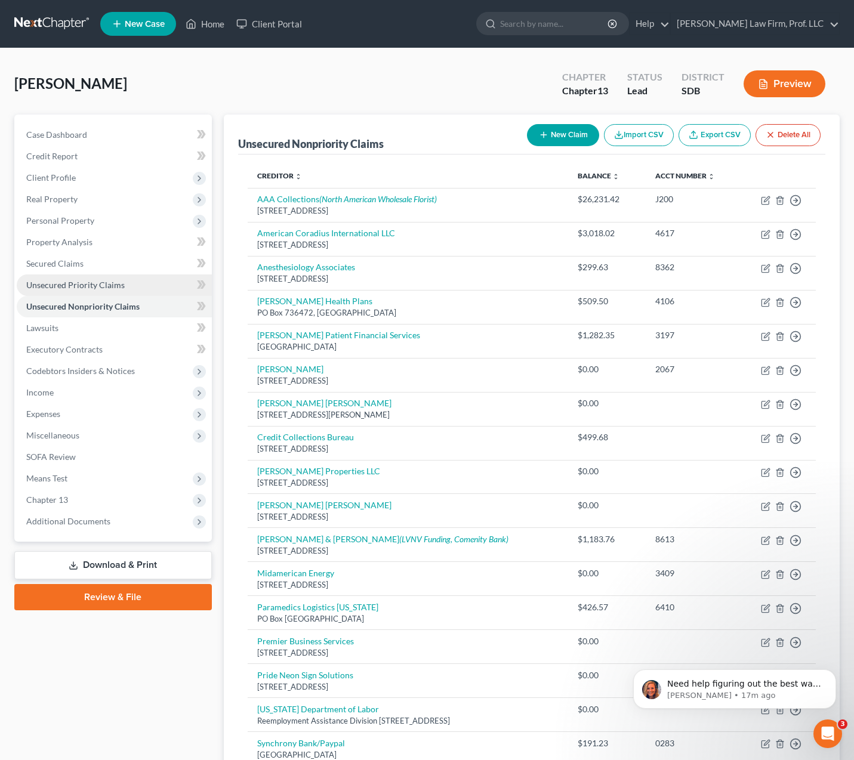
click at [112, 282] on span "Unsecured Priority Claims" at bounding box center [75, 285] width 98 height 10
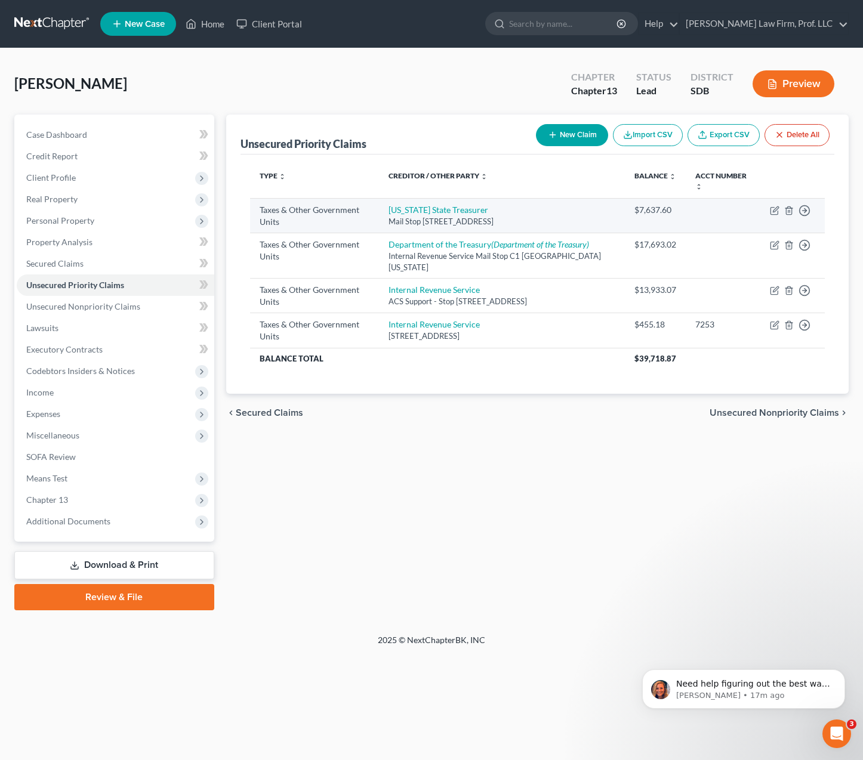
click at [457, 216] on div "Mail Stop 5055 334 E. Capitol Ave., Pierre, SD 57501" at bounding box center [501, 221] width 227 height 11
click at [457, 209] on link "South Dakota State Treasurer" at bounding box center [438, 210] width 100 height 10
select select "2"
select select "43"
select select "0"
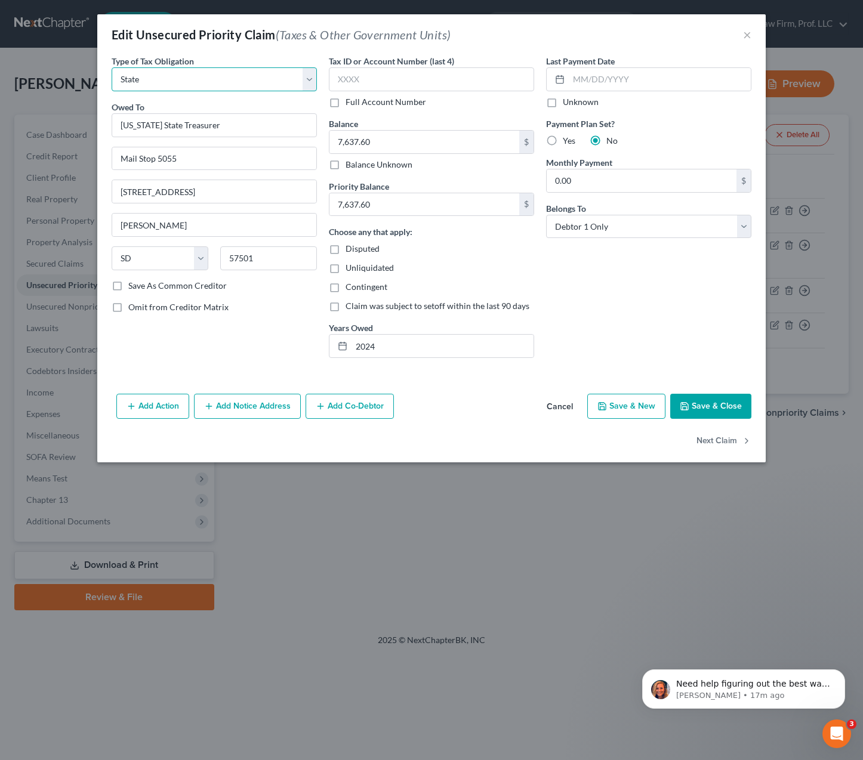
click at [237, 87] on select "Select Federal City State Franchise Tax Board Other" at bounding box center [214, 79] width 205 height 24
drag, startPoint x: 621, startPoint y: 292, endPoint x: 451, endPoint y: 337, distance: 176.4
click at [622, 291] on div "Last Payment Date Unknown Payment Plan Set? Yes No Monthly Payment 0.00 $ Belon…" at bounding box center [648, 211] width 217 height 313
click at [447, 347] on input "2024" at bounding box center [442, 346] width 182 height 23
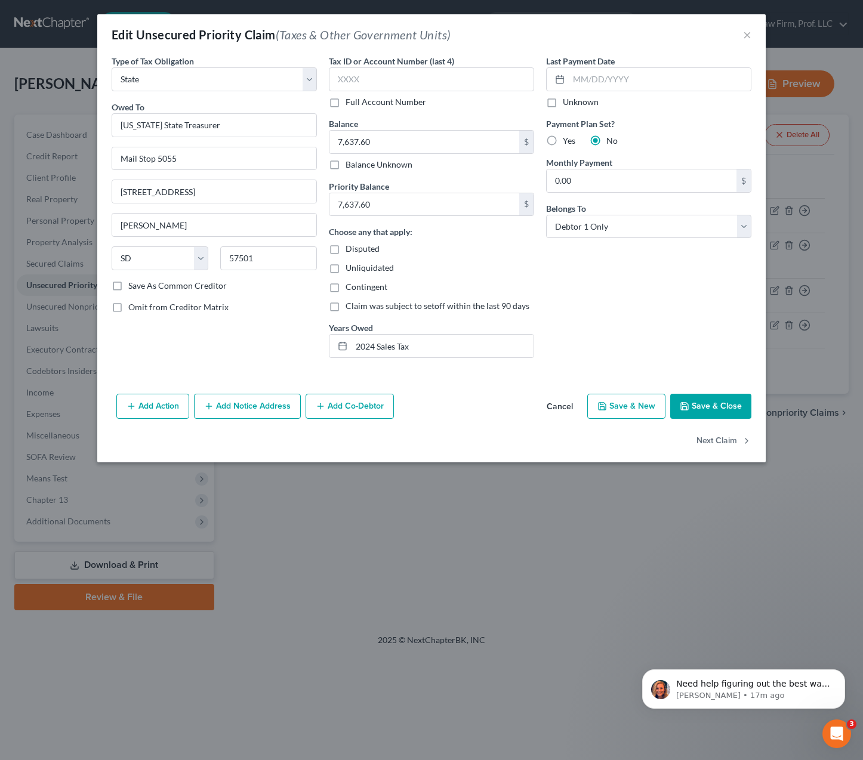
drag, startPoint x: 720, startPoint y: 336, endPoint x: 692, endPoint y: 337, distance: 28.1
click at [720, 335] on div "Last Payment Date Unknown Payment Plan Set? Yes No Monthly Payment 0.00 $ Belon…" at bounding box center [648, 211] width 217 height 313
click at [378, 343] on input "2024 Sales Tax" at bounding box center [442, 346] width 182 height 23
type input "2024 Business Sales Tax"
click at [681, 306] on div "Last Payment Date Unknown Payment Plan Set? Yes No Monthly Payment 0.00 $ Belon…" at bounding box center [648, 211] width 217 height 313
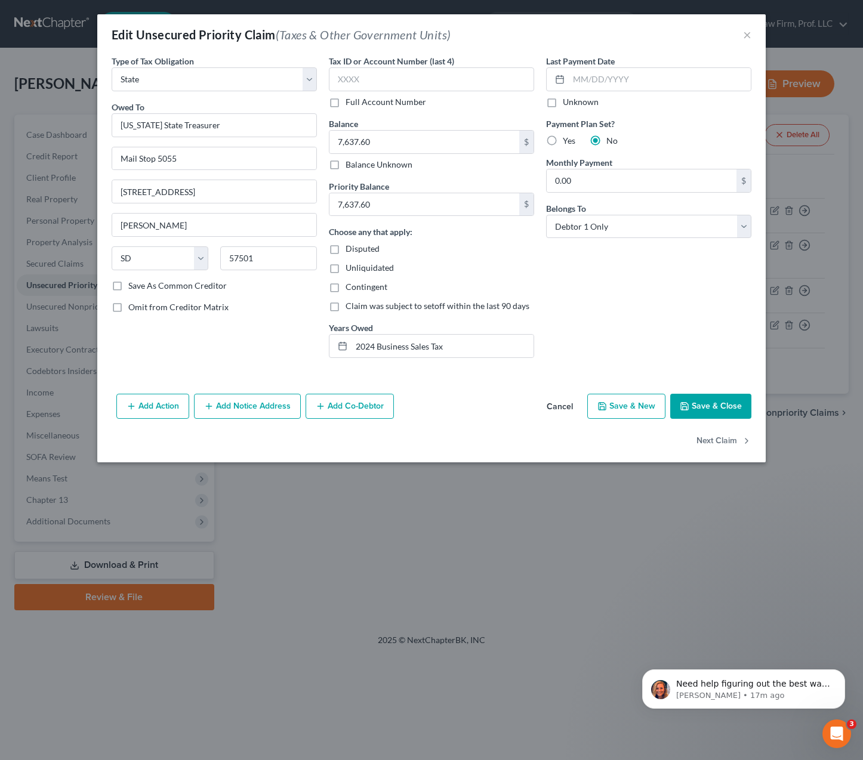
click at [704, 405] on button "Save & Close" at bounding box center [710, 406] width 81 height 25
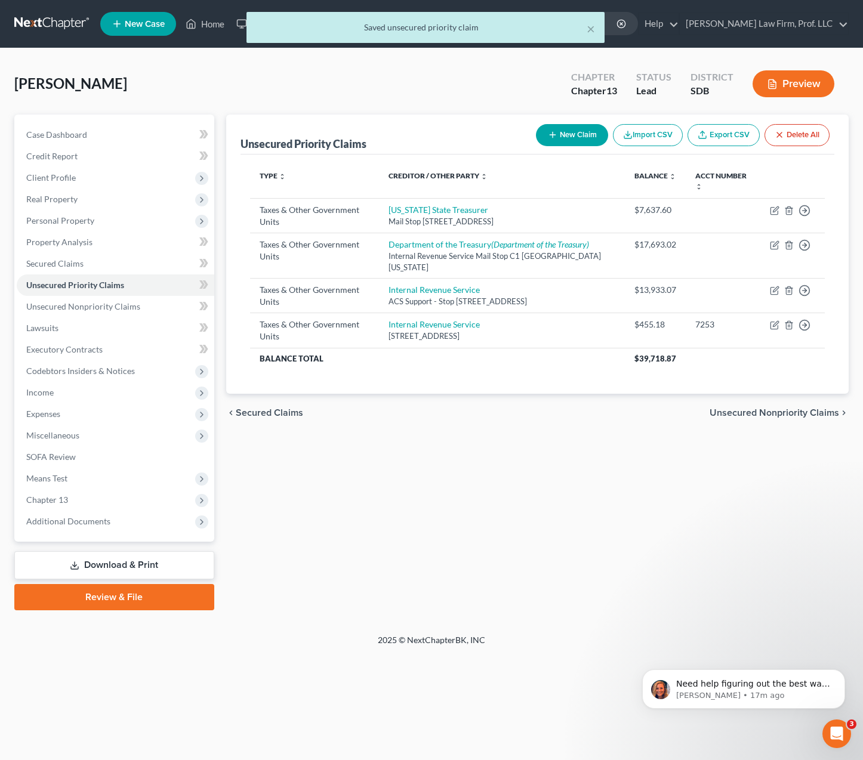
click at [702, 521] on div "Unsecured Priority Claims New Claim Import CSV Export CSV Delete All Type expan…" at bounding box center [537, 363] width 635 height 496
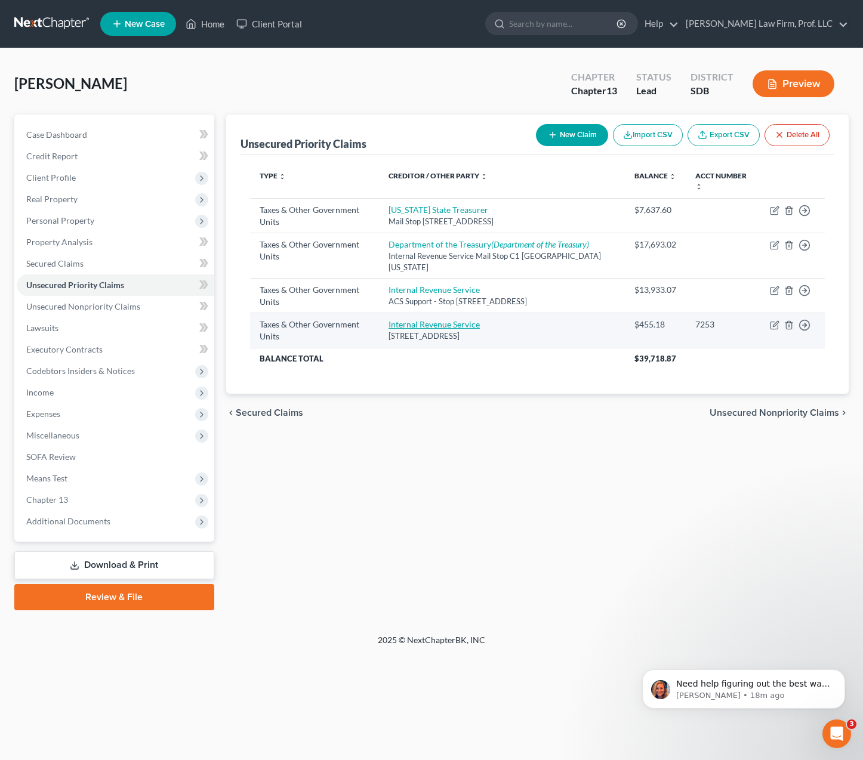
click at [456, 328] on link "Internal Revenue Service" at bounding box center [433, 324] width 91 height 10
select select "0"
select select "36"
select select "0"
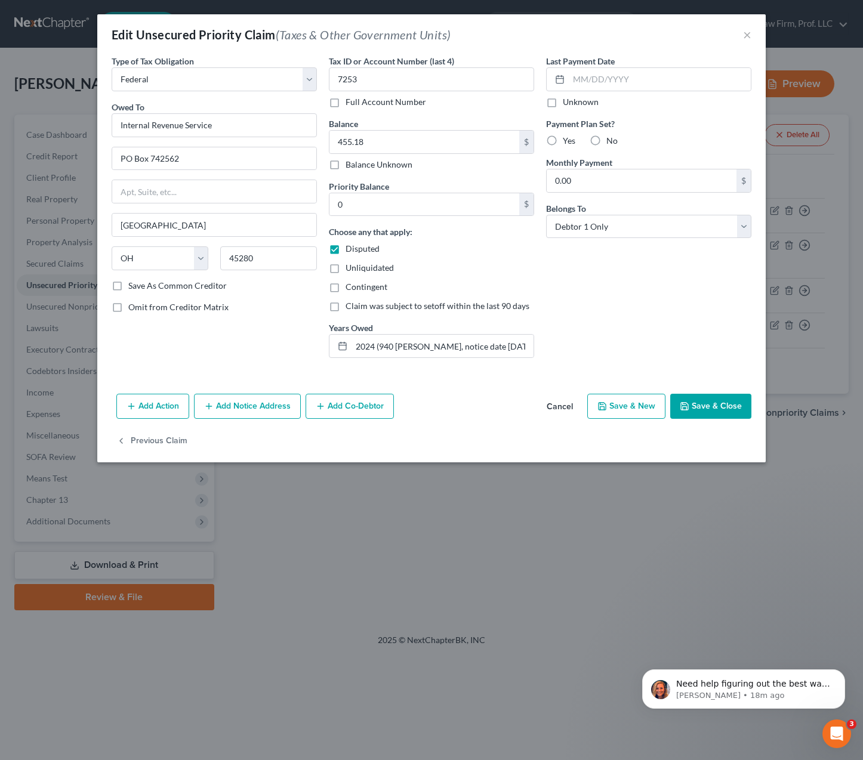
click at [582, 306] on div "Last Payment Date Unknown Payment Plan Set? Yes No Monthly Payment 0.00 $ Belon…" at bounding box center [648, 211] width 217 height 313
click at [486, 340] on input "2024 (940 Levy-Josephines, notice date 6/23/2025)" at bounding box center [442, 346] width 182 height 23
click at [425, 347] on input "2024 (940 Levy-Josephines, notice date 6/23/2025)" at bounding box center [442, 346] width 182 height 23
click at [403, 345] on input "2024 (940 Levy-Josephines, notice date 6/23/2025)" at bounding box center [442, 346] width 182 height 23
click at [403, 344] on input "2024 (940 Levy-Josephines, notice date 6/23/2025)" at bounding box center [442, 346] width 182 height 23
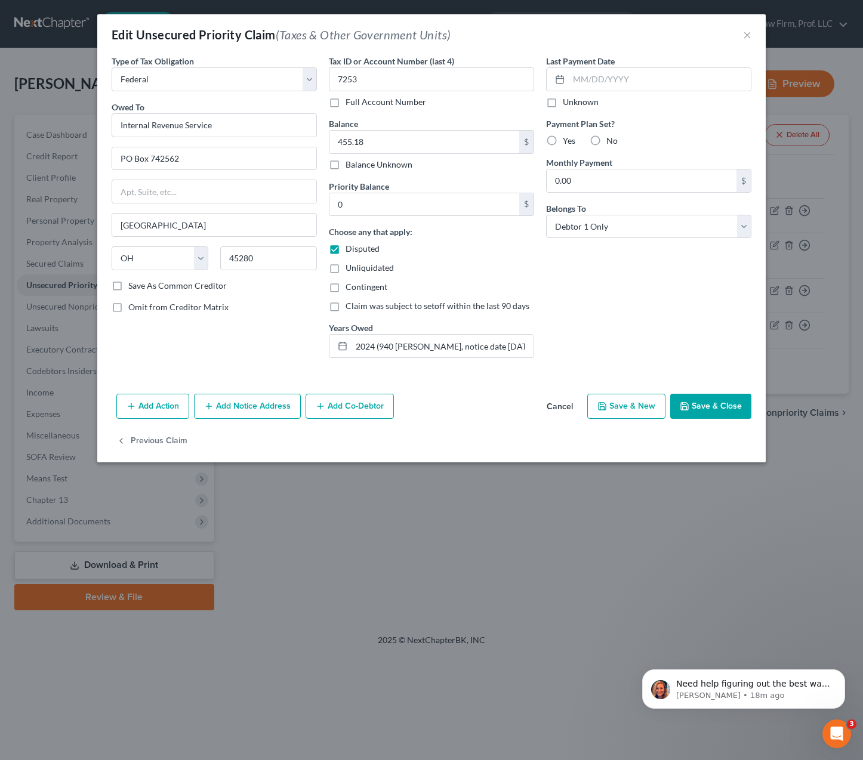
click at [468, 371] on div "Type of Tax Obligation * Select Federal City State Franchise Tax Board Other Ow…" at bounding box center [431, 222] width 668 height 334
click at [438, 351] on input "2024 (940 Levy-Josephines, notice date 6/23/2025)" at bounding box center [442, 346] width 182 height 23
type input "2024 (940 Levy, notice date 6/23/2025)"
click at [634, 314] on div "Last Payment Date Unknown Payment Plan Set? Yes No Monthly Payment 0.00 $ Belon…" at bounding box center [648, 211] width 217 height 313
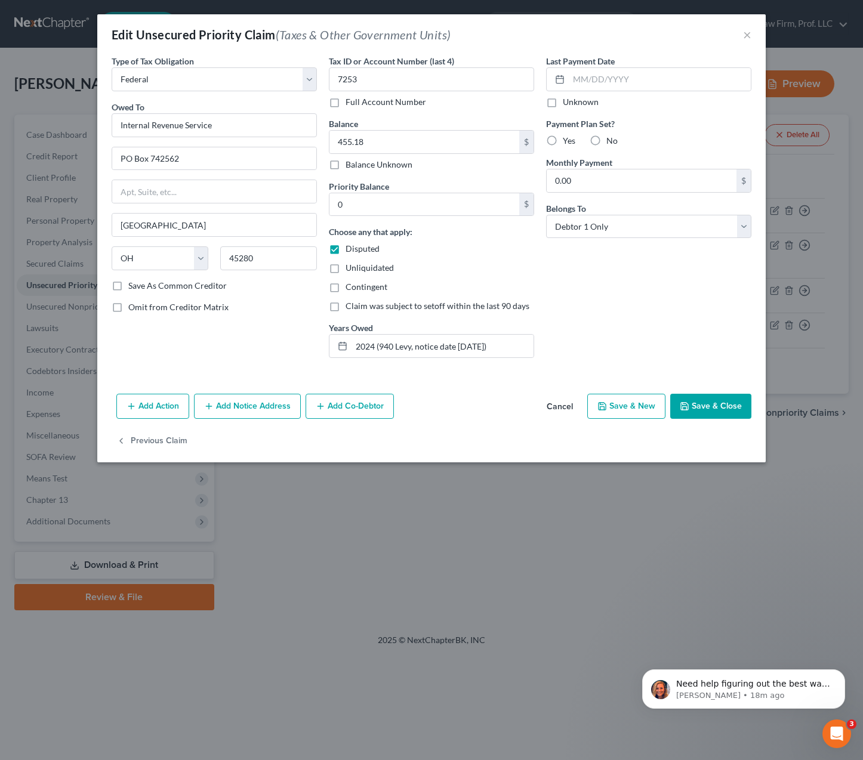
click at [720, 407] on button "Save & Close" at bounding box center [710, 406] width 81 height 25
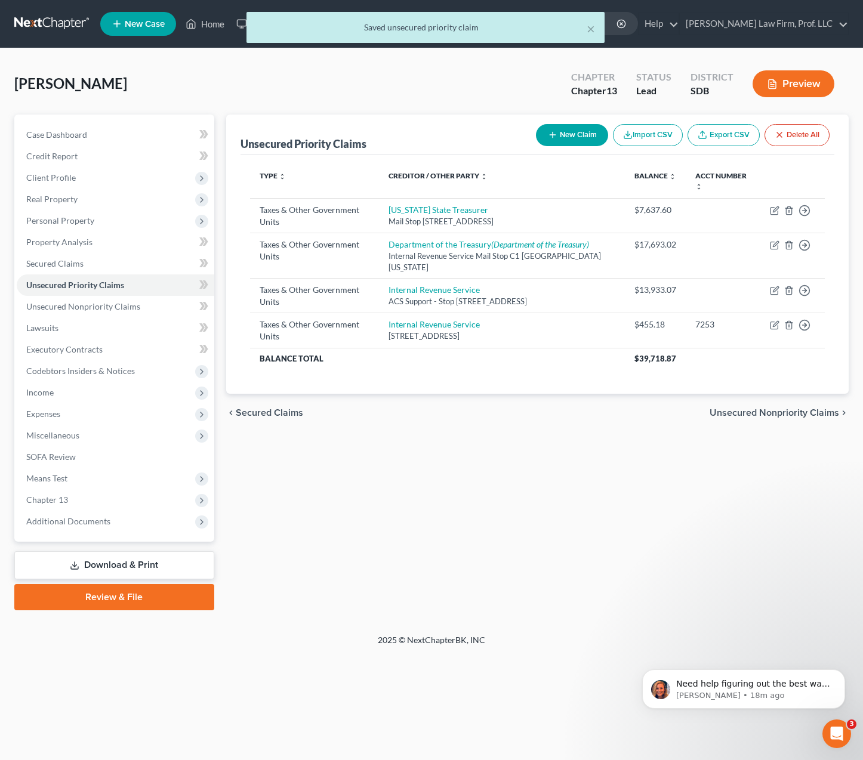
click at [673, 504] on div "Unsecured Priority Claims New Claim Import CSV Export CSV Delete All Type expan…" at bounding box center [537, 363] width 635 height 496
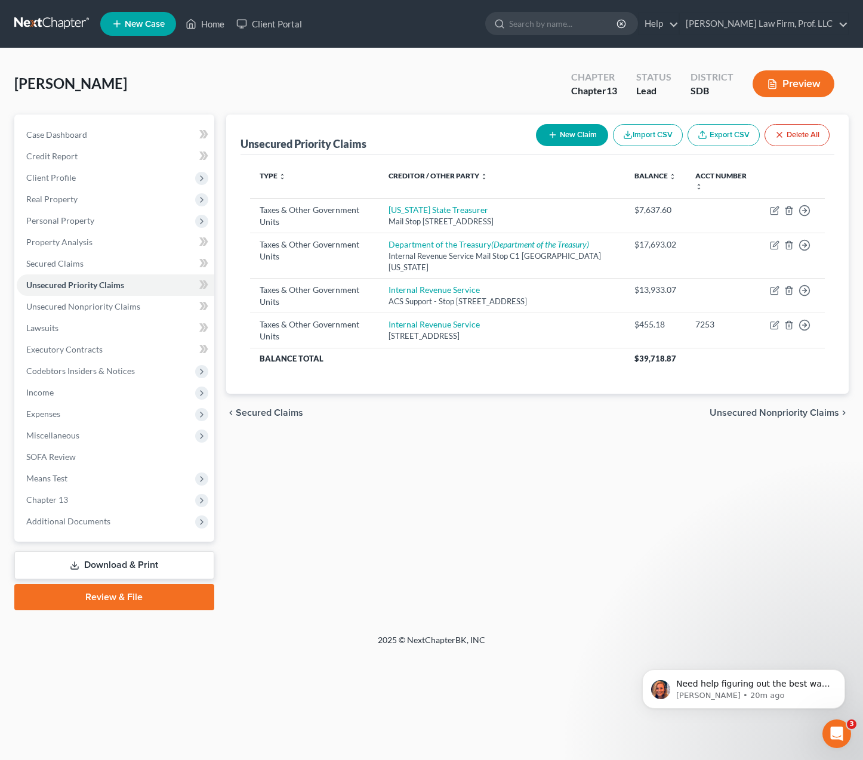
click at [692, 451] on div "Unsecured Priority Claims New Claim Import CSV Export CSV Delete All Type expan…" at bounding box center [537, 363] width 635 height 496
click at [40, 307] on span "Unsecured Nonpriority Claims" at bounding box center [83, 306] width 114 height 10
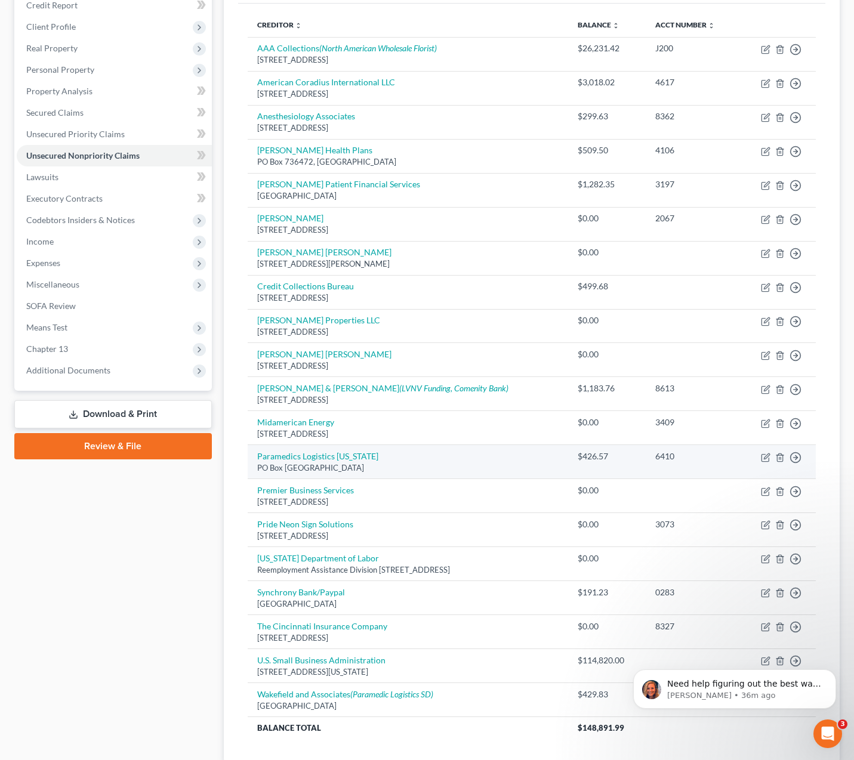
scroll to position [237, 0]
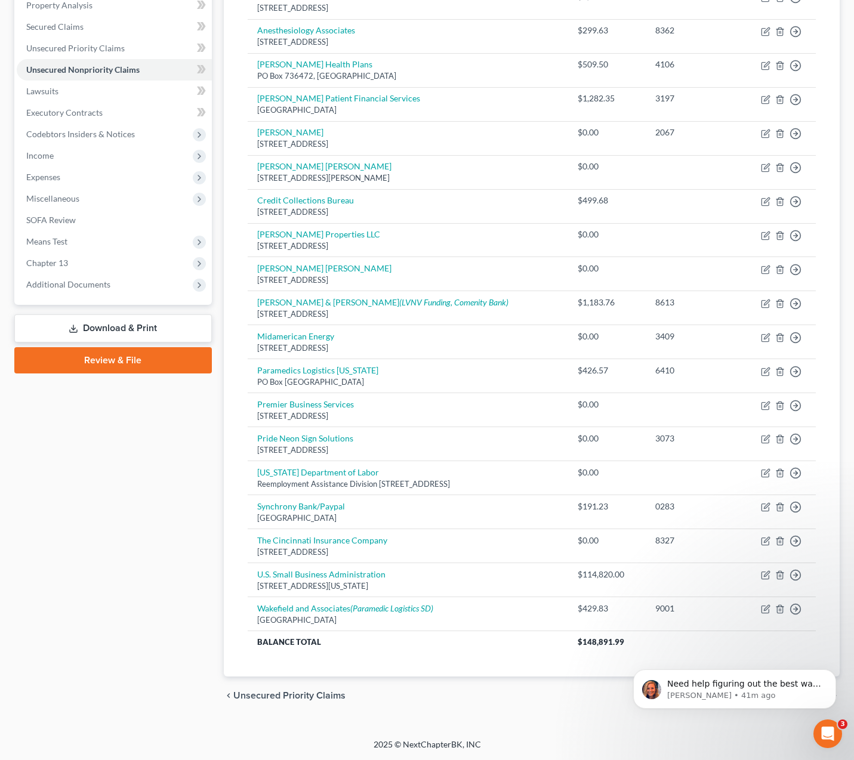
click at [134, 561] on div "Case Dashboard Payments Invoices Payments Payments Credit Report Client Profile" at bounding box center [112, 296] width 209 height 837
click at [216, 633] on div "Case Dashboard Payments Invoices Payments Payments Credit Report Client Profile" at bounding box center [112, 296] width 209 height 837
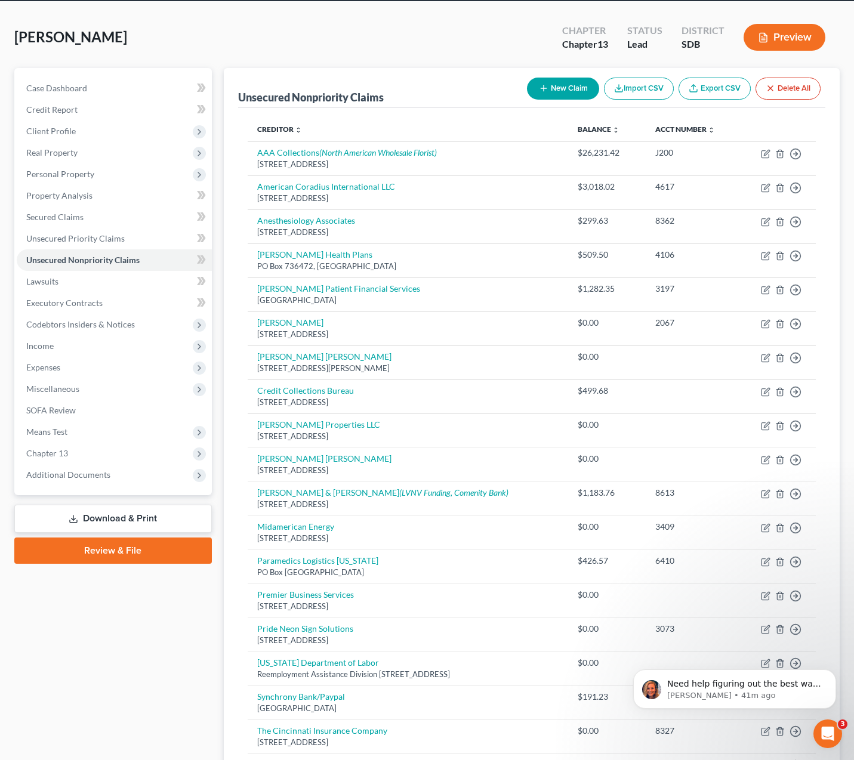
scroll to position [0, 0]
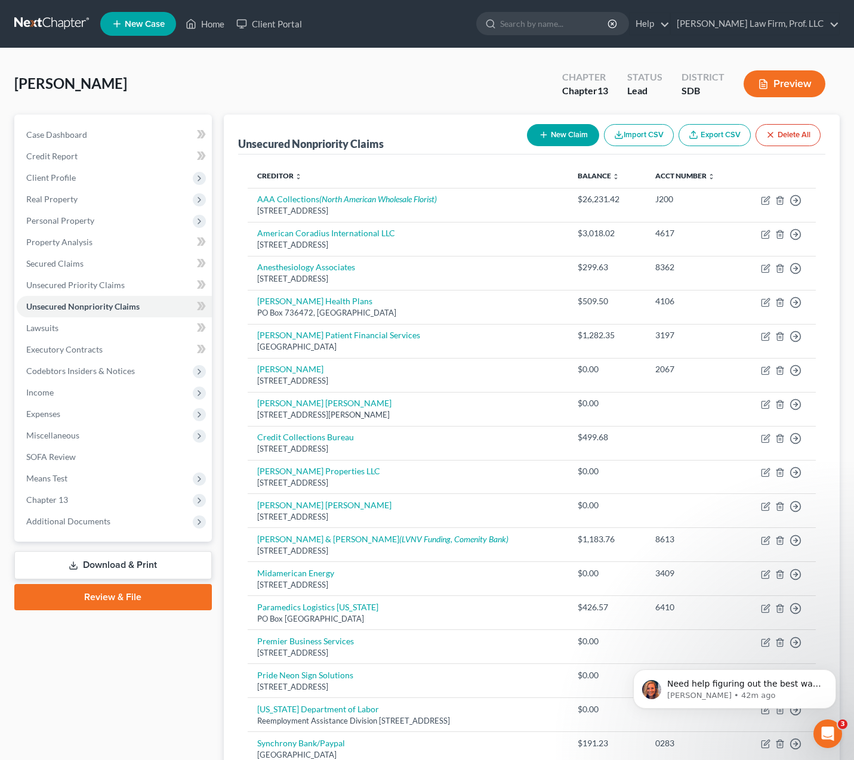
click at [437, 78] on div "Schallenkamp, Josephine Upgraded Chapter Chapter 13 Status Lead District SDB Pr…" at bounding box center [426, 89] width 825 height 52
